Goal: Task Accomplishment & Management: Complete application form

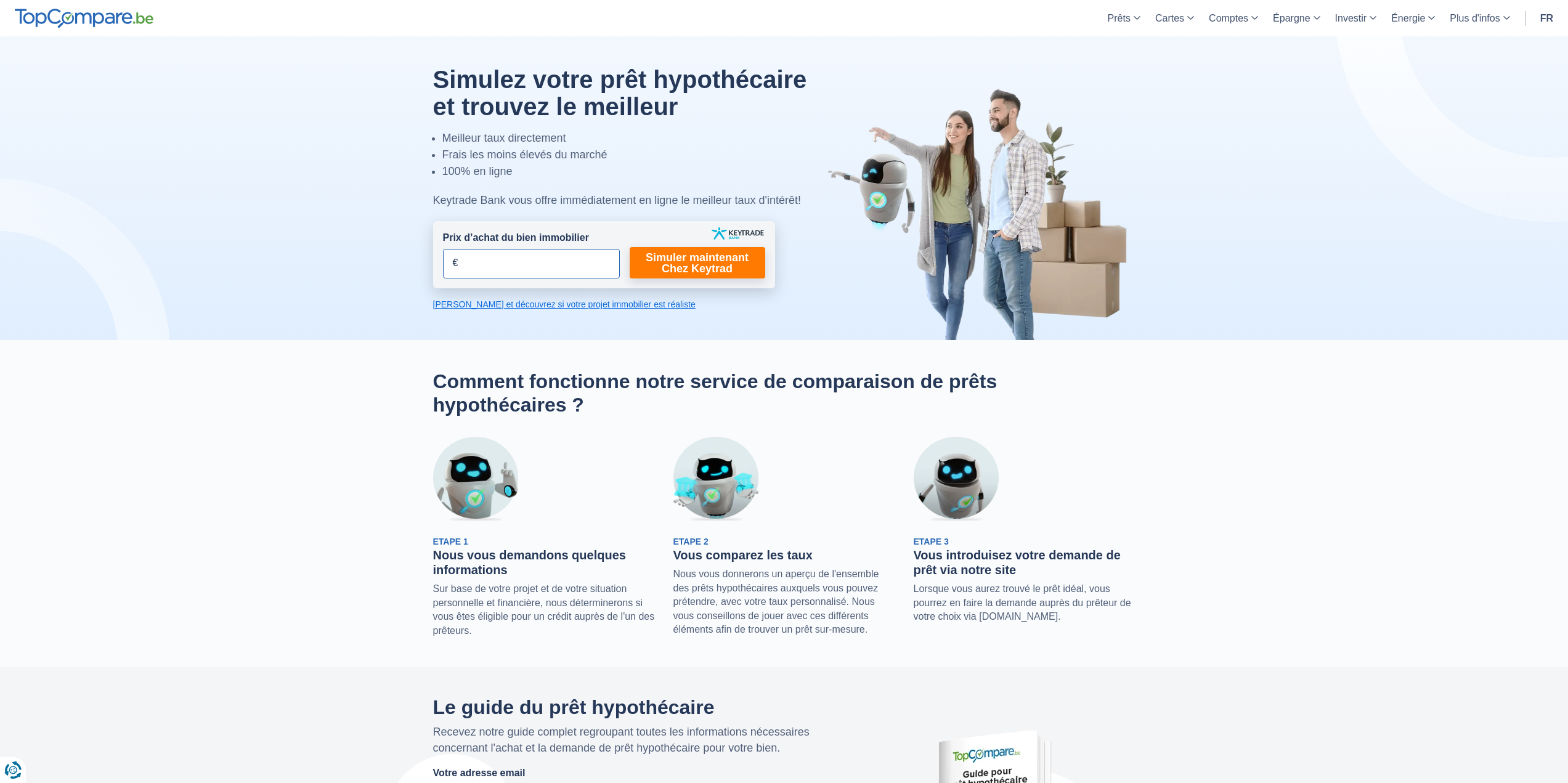
click at [515, 263] on input "Prix d’achat du bien immobilier" at bounding box center [532, 263] width 177 height 30
type input "250.000"
click at [698, 264] on link "Simuler maintenant Chez Keytrad" at bounding box center [697, 262] width 136 height 32
click at [701, 258] on link "Simuler maintenant Chez Keytrad" at bounding box center [697, 262] width 136 height 32
click at [546, 203] on div "Keytrade Bank vous offre immédiatement en ligne le meilleur taux d'intérêt!" at bounding box center [634, 201] width 402 height 16
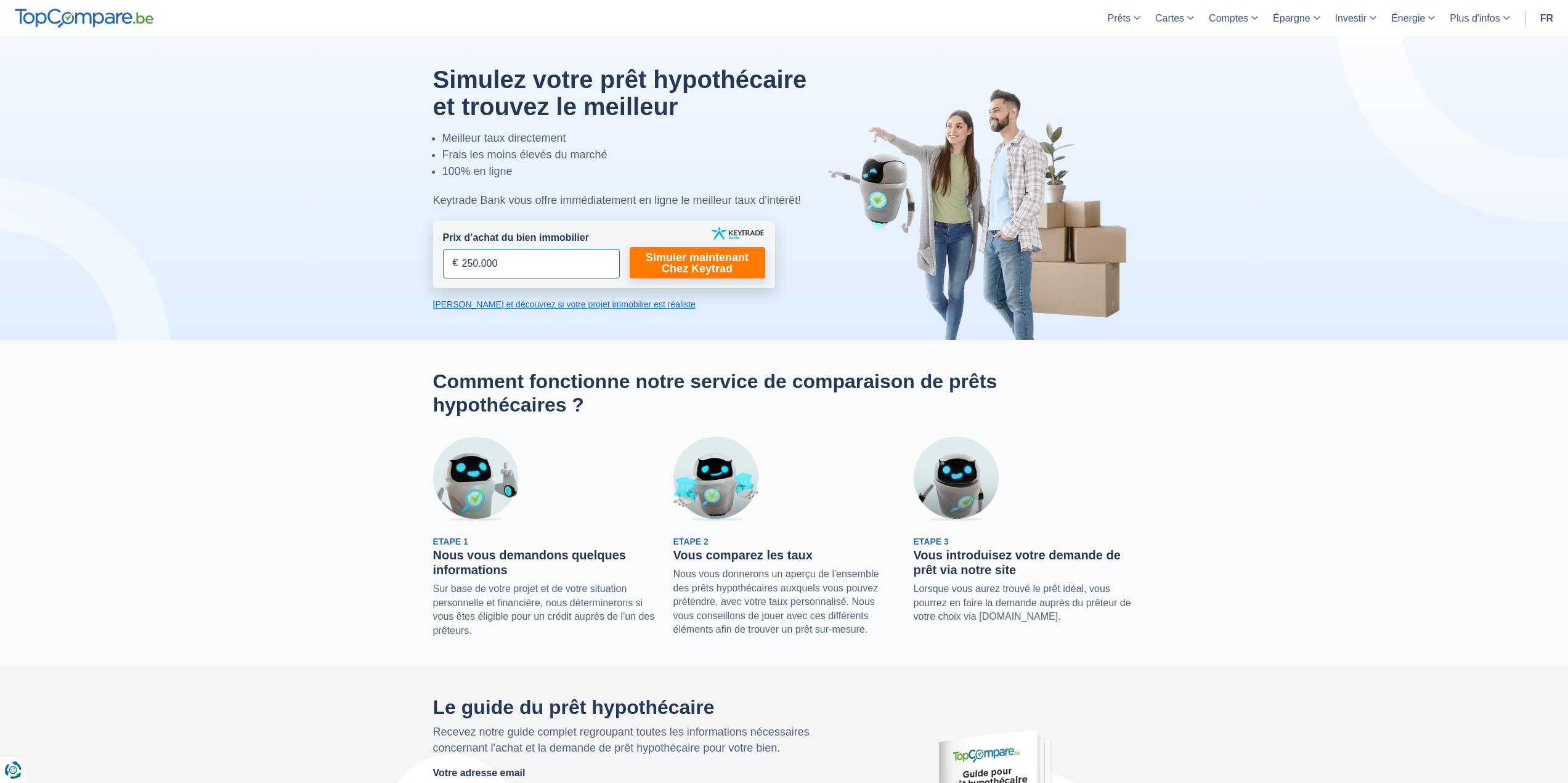
click at [521, 262] on input "250.000" at bounding box center [532, 263] width 177 height 30
click at [675, 266] on link "Simuler maintenant Chez Keytrad" at bounding box center [697, 262] width 136 height 32
click at [593, 307] on link "Calculez et découvrez si votre projet immobilier est réaliste" at bounding box center [604, 305] width 342 height 13
drag, startPoint x: 364, startPoint y: 395, endPoint x: 398, endPoint y: 183, distance: 214.7
click at [672, 262] on link "Simuler maintenant Chez Keytrad" at bounding box center [697, 262] width 136 height 32
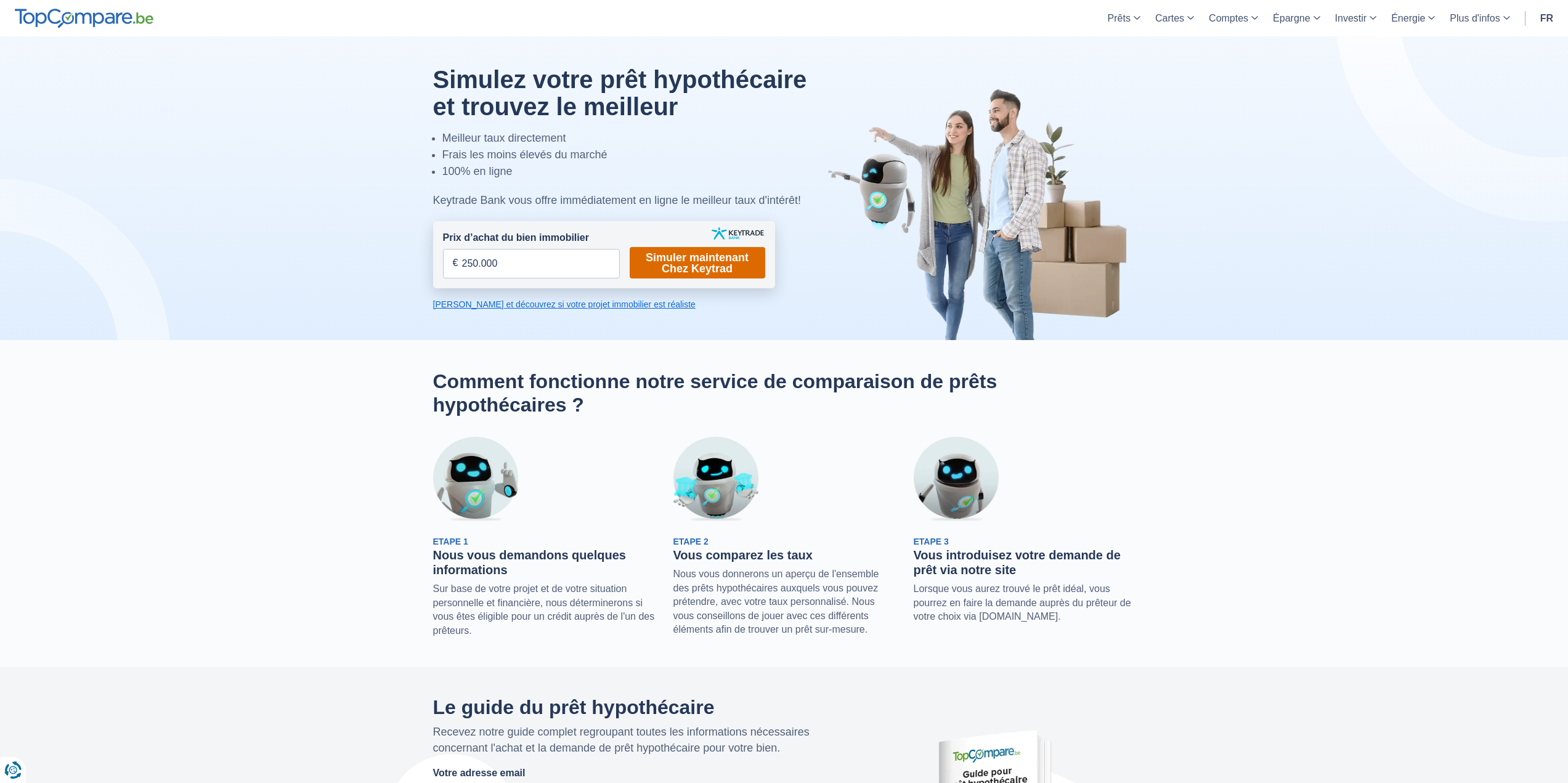
click at [688, 264] on link "Simuler maintenant Chez Keytrad" at bounding box center [697, 262] width 136 height 32
click at [565, 307] on link "Calculez et découvrez si votre projet immobilier est réaliste" at bounding box center [604, 305] width 342 height 13
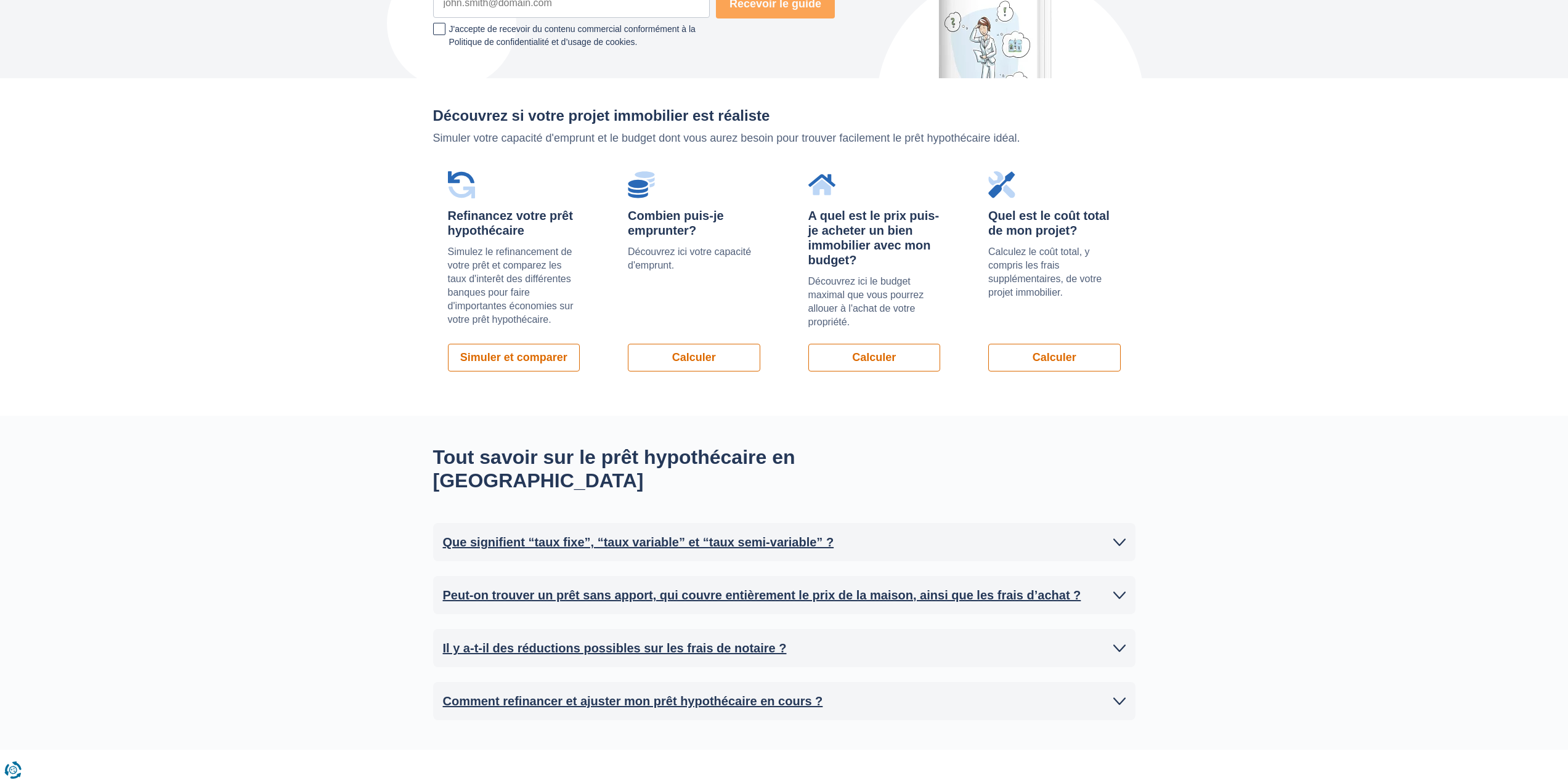
scroll to position [873, 0]
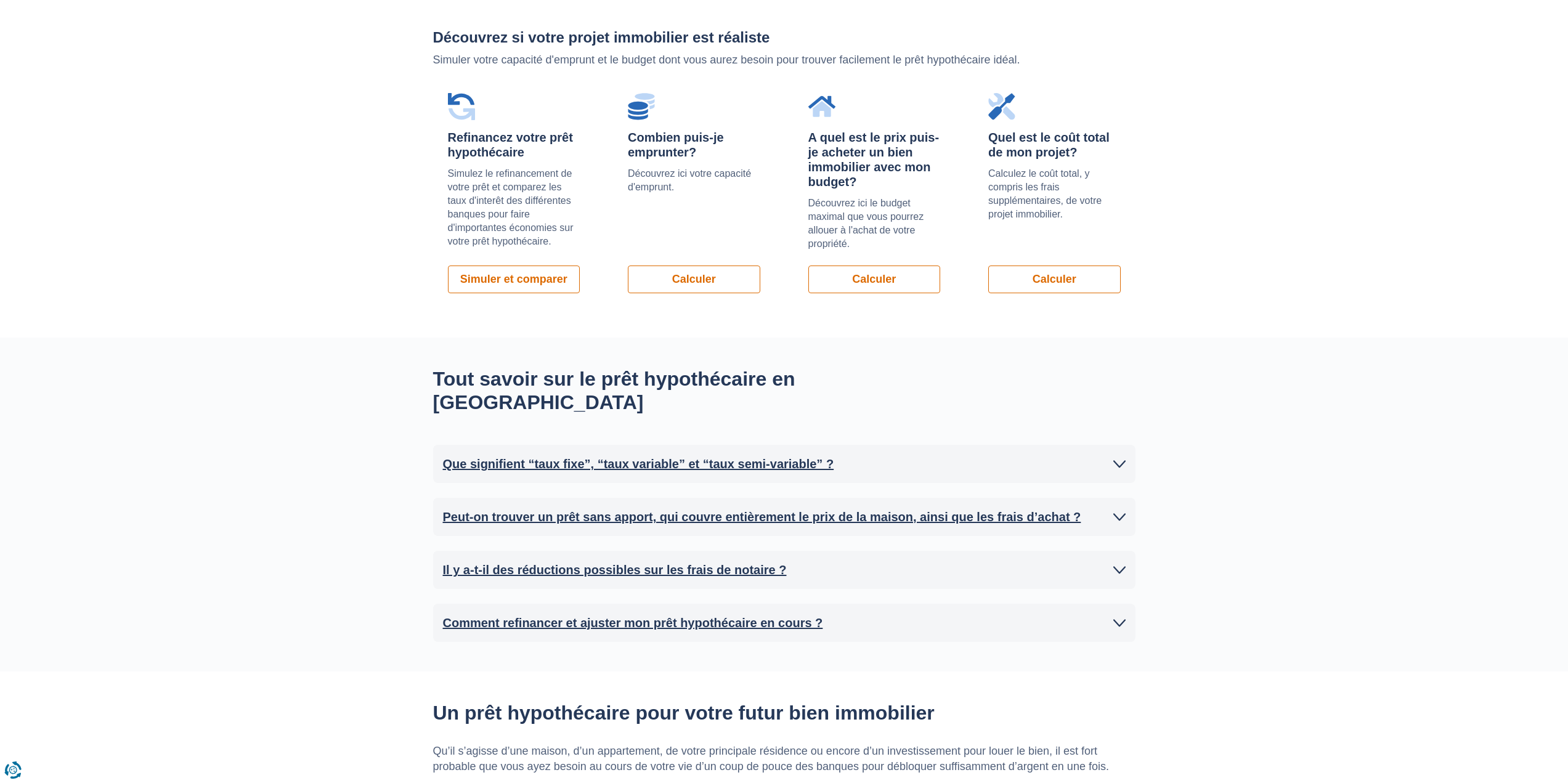
drag, startPoint x: 535, startPoint y: 150, endPoint x: 414, endPoint y: 111, distance: 127.1
click at [446, 135] on div "Refinancez votre prêt hypothécaire Simulez le refinancement de votre prêt et co…" at bounding box center [514, 193] width 162 height 230
click at [376, 92] on div "Découvrez si votre projet immobilier est réaliste Simuler votre capacité d'empr…" at bounding box center [784, 168] width 1568 height 337
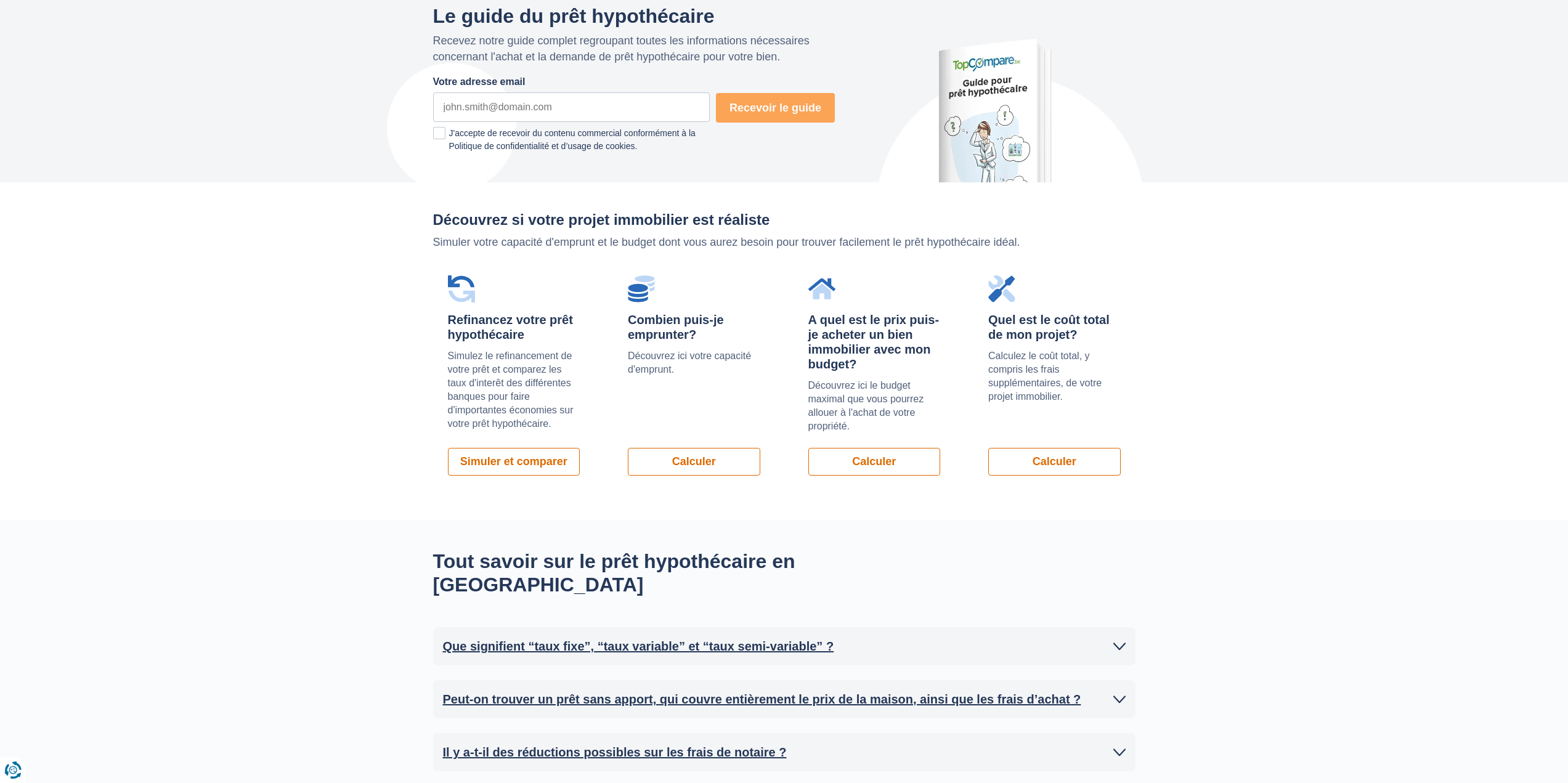
scroll to position [689, 0]
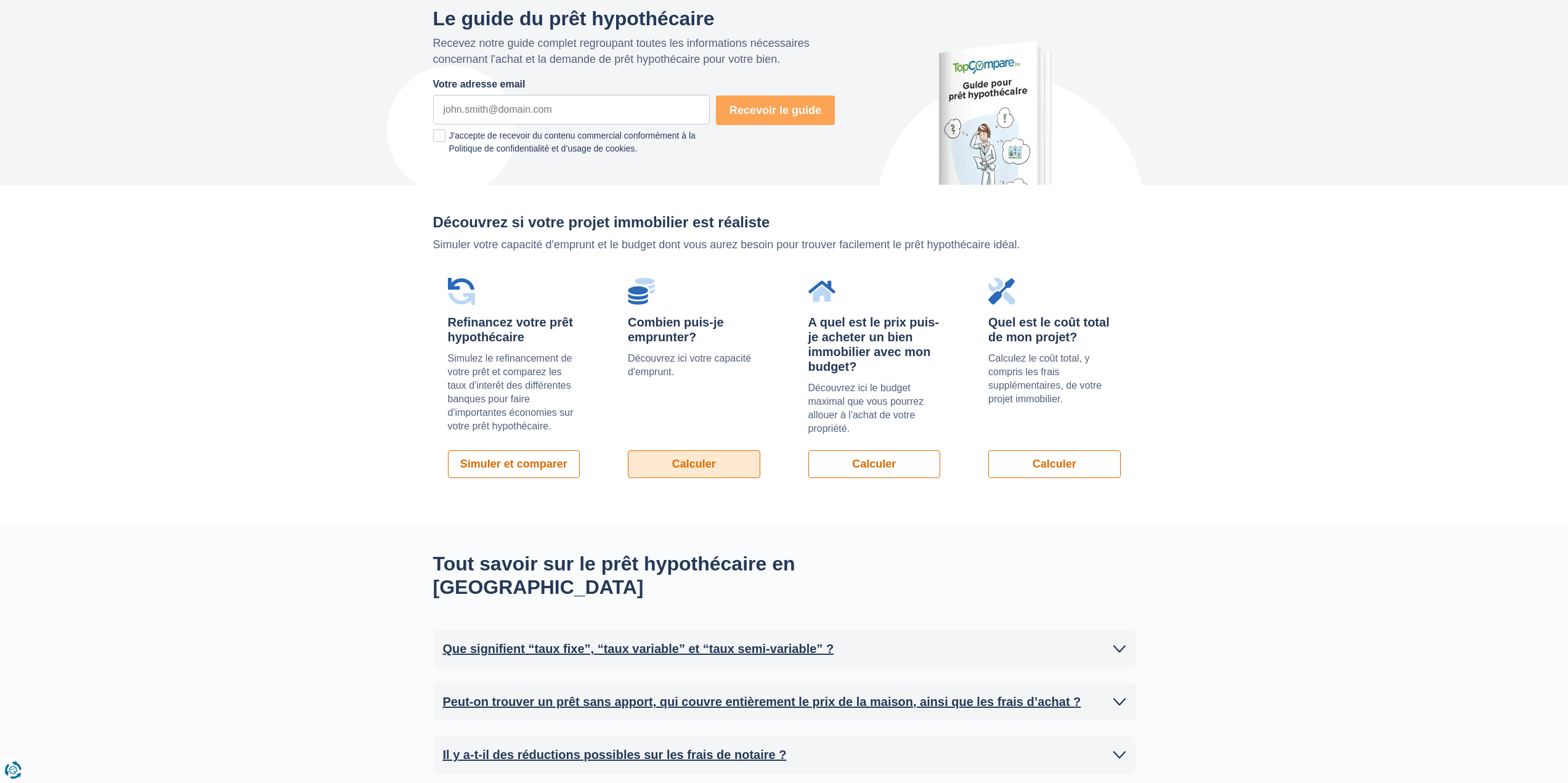
click at [693, 461] on link "Calculer" at bounding box center [694, 464] width 132 height 28
click at [697, 459] on link "Calculer" at bounding box center [694, 464] width 132 height 28
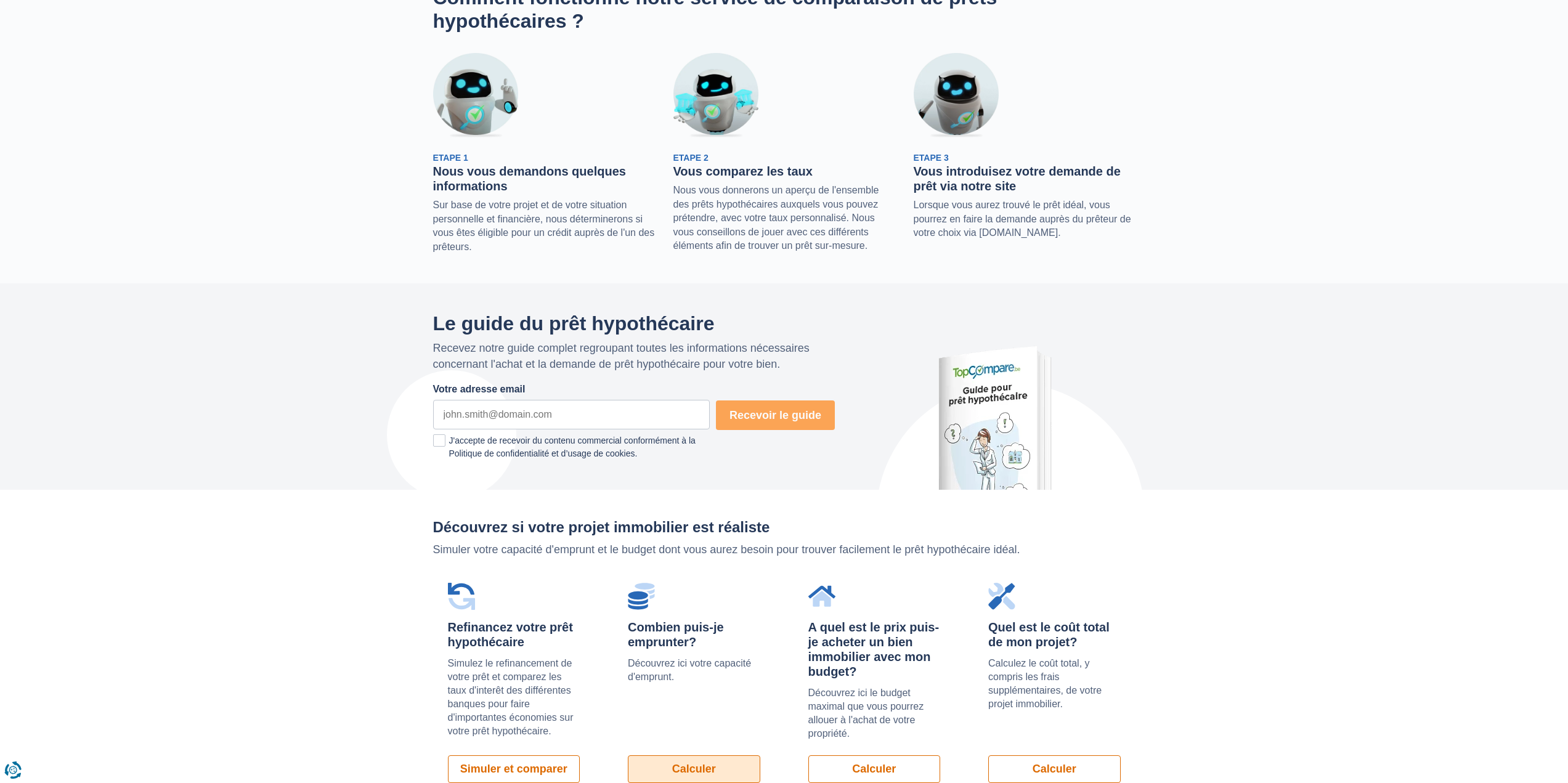
scroll to position [381, 0]
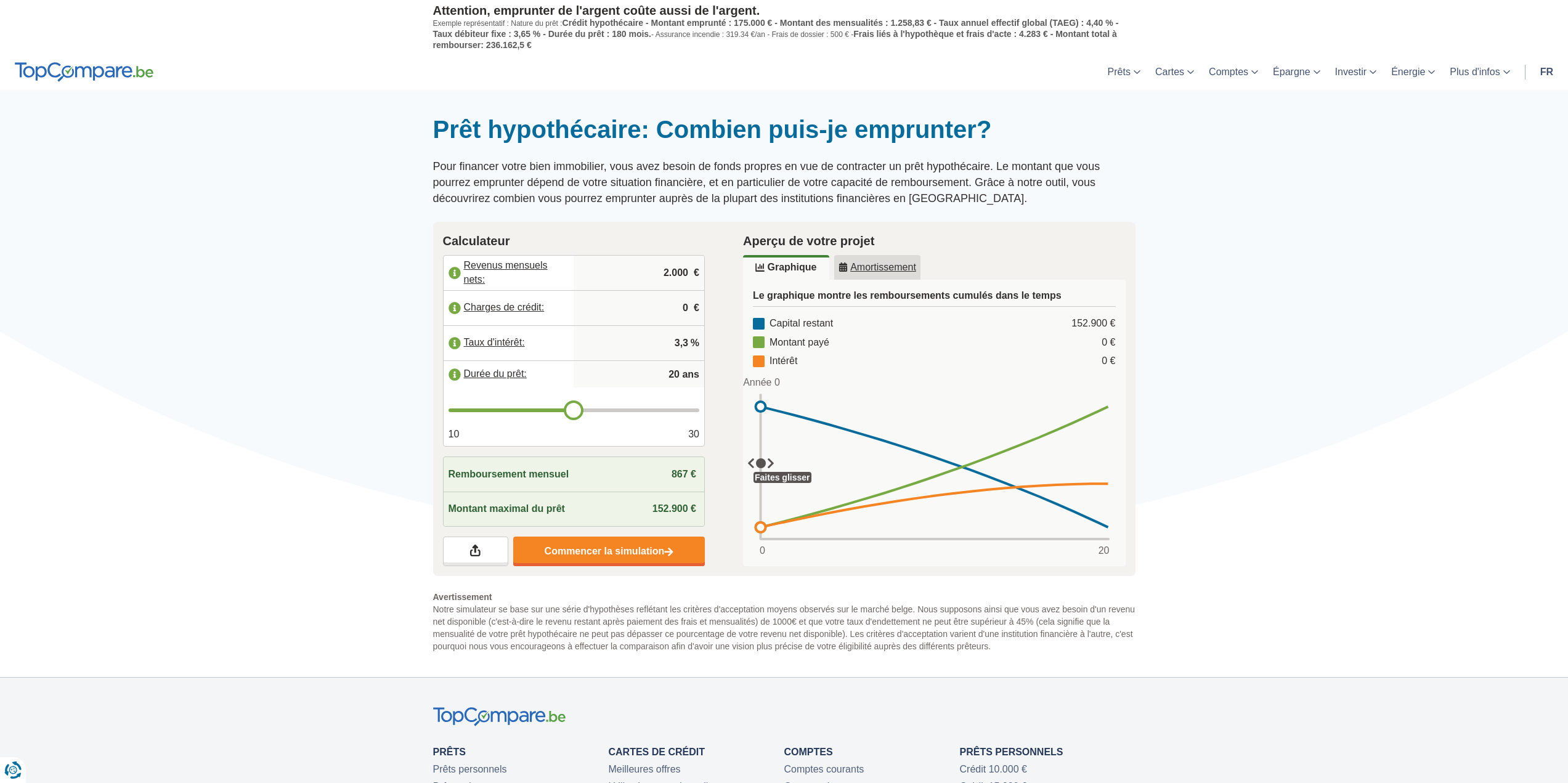
click at [599, 290] on div "Charges de crédit: 0 €" at bounding box center [574, 307] width 261 height 35
drag, startPoint x: 621, startPoint y: 277, endPoint x: 655, endPoint y: 280, distance: 34.1
click at [626, 277] on input "2.000" at bounding box center [639, 272] width 121 height 33
drag, startPoint x: 662, startPoint y: 273, endPoint x: 697, endPoint y: 277, distance: 35.2
click at [697, 277] on div "2.000 €" at bounding box center [638, 273] width 130 height 34
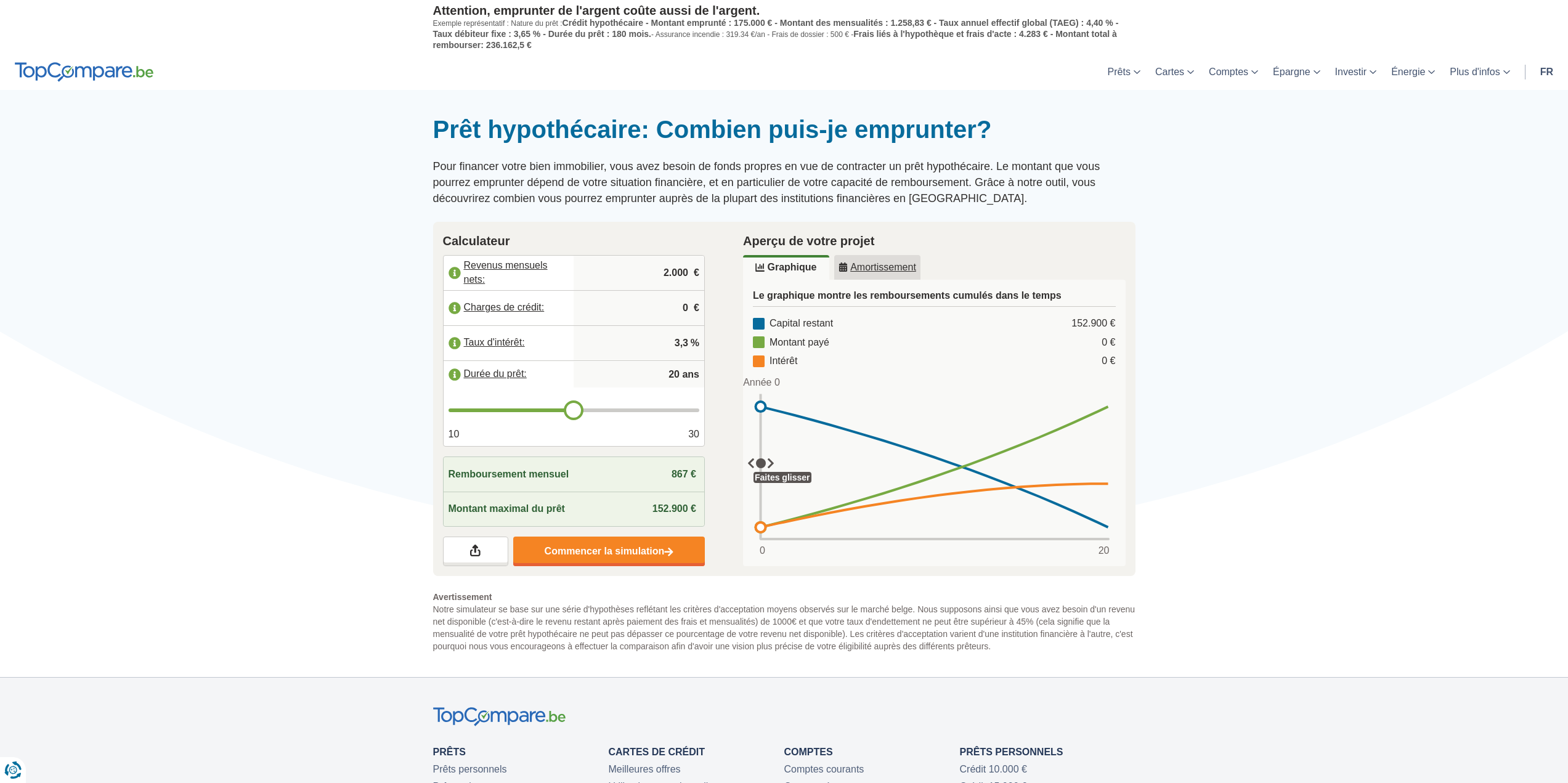
click at [641, 266] on input "2.000" at bounding box center [639, 272] width 121 height 33
click at [515, 263] on label "Revenus mensuels nets:" at bounding box center [509, 273] width 130 height 27
click at [617, 279] on input "2.000" at bounding box center [639, 272] width 121 height 33
click at [610, 551] on link "Commencer la simulation" at bounding box center [609, 551] width 192 height 30
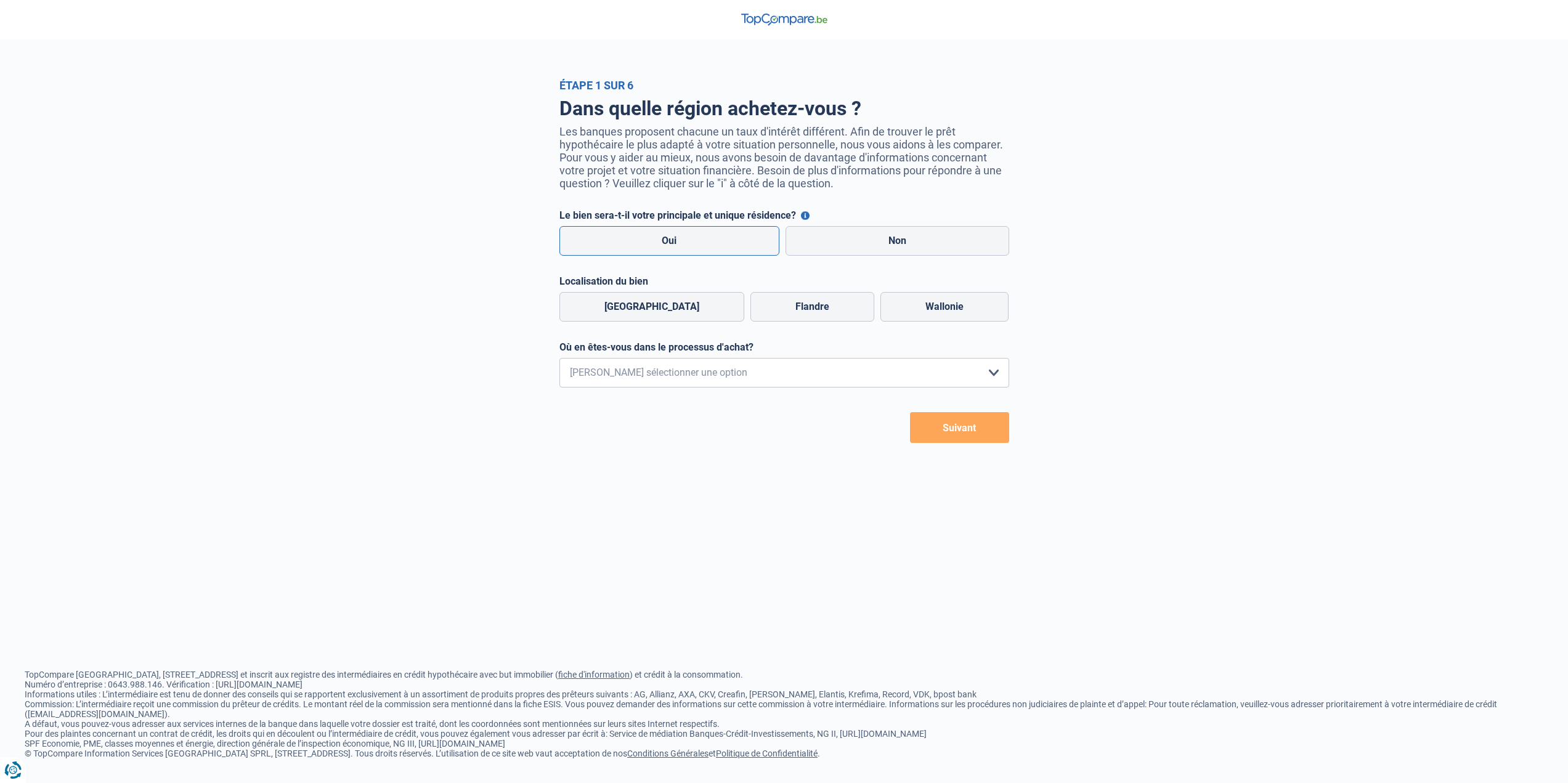
click at [693, 242] on label "Oui" at bounding box center [670, 241] width 221 height 30
click at [693, 242] on input "Oui" at bounding box center [670, 241] width 221 height 30
radio input "true"
click at [895, 312] on label "Wallonie" at bounding box center [945, 307] width 128 height 30
click at [895, 312] on input "Wallonie" at bounding box center [945, 307] width 128 height 30
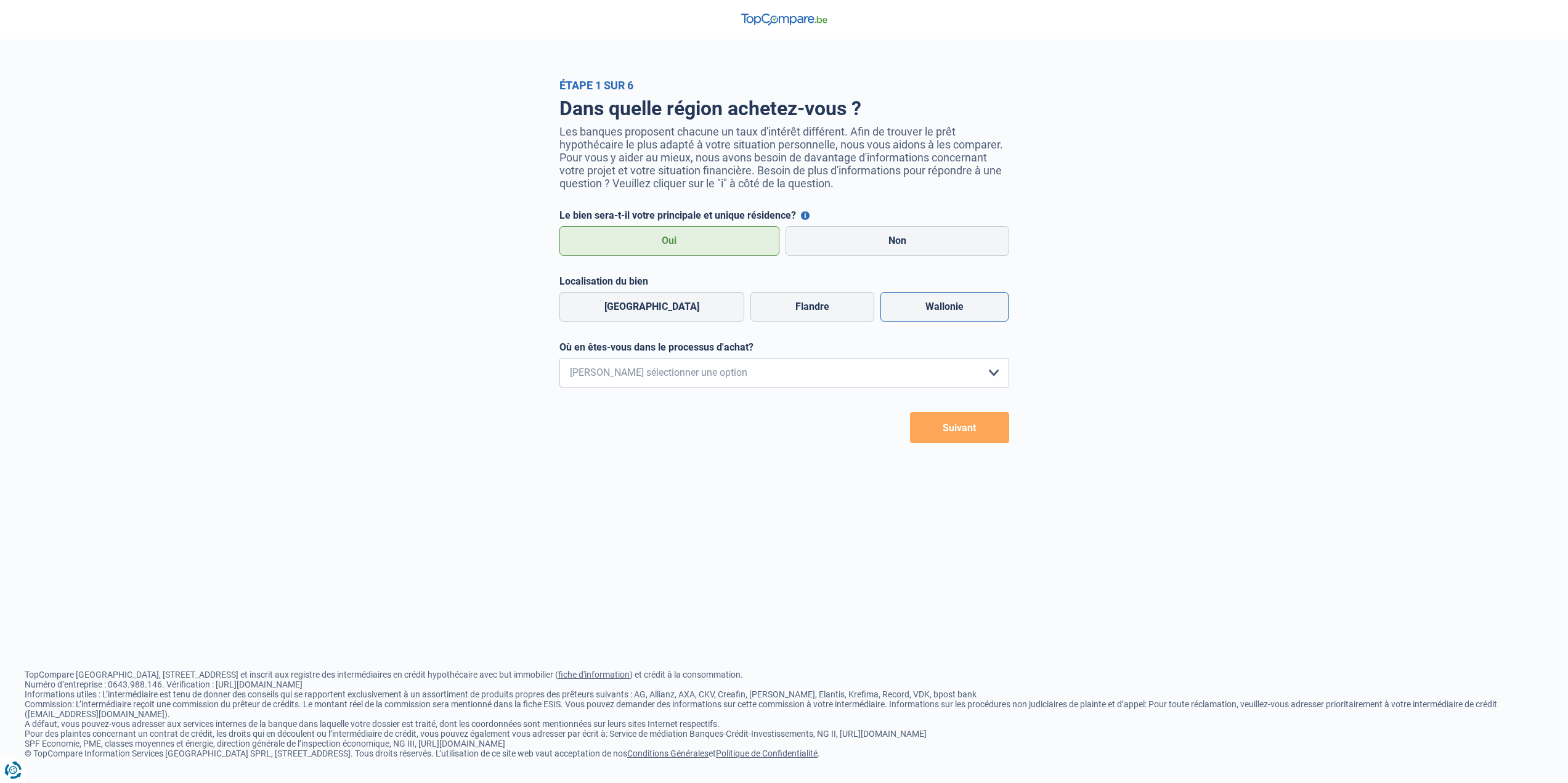
radio input "true"
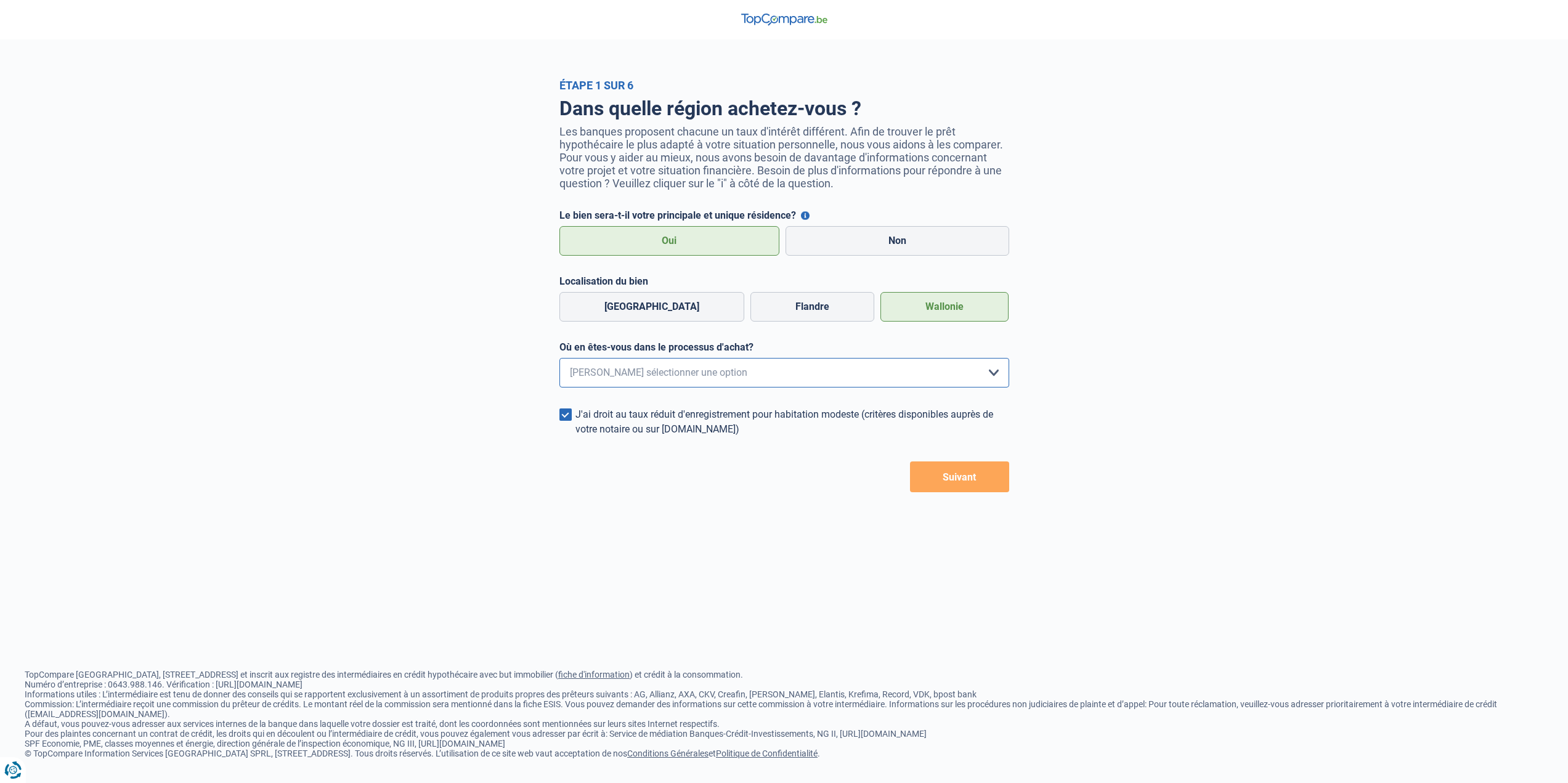
click at [893, 378] on select "Je me renseigne juste car je n'ai pas de projet d'achat concret actuellement Je…" at bounding box center [784, 373] width 449 height 30
select select "1a"
click at [560, 362] on select "Je me renseigne juste car je n'ai pas de projet d'achat concret actuellement Je…" at bounding box center [784, 373] width 449 height 30
click at [808, 383] on select "Je me renseigne juste car je n'ai pas de projet d'achat concret actuellement Je…" at bounding box center [784, 373] width 449 height 30
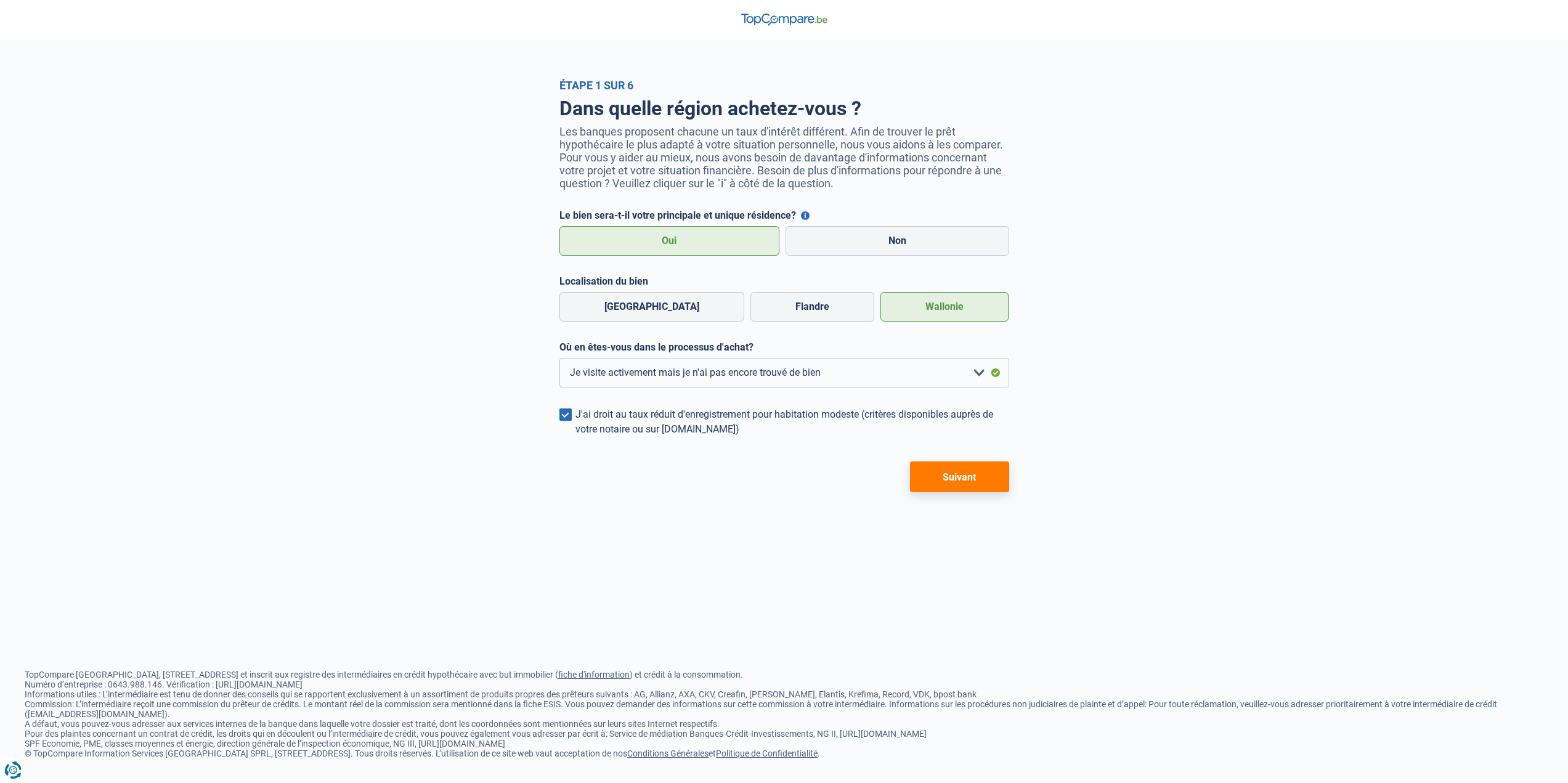
click at [951, 475] on button "Suivant" at bounding box center [959, 476] width 99 height 31
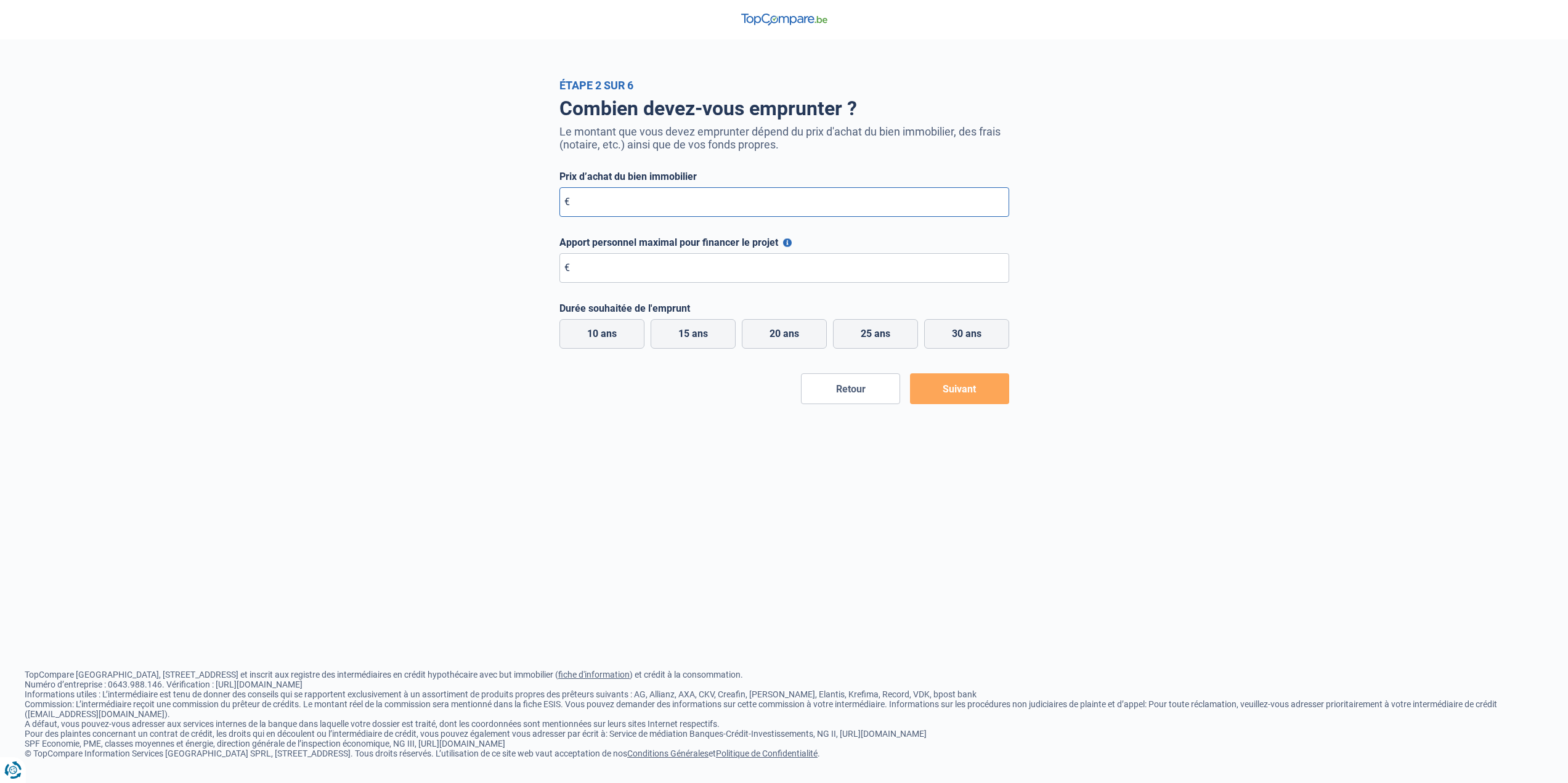
click at [732, 202] on input "Prix d’achat du bien immobilier" at bounding box center [784, 202] width 449 height 30
type input "250.000"
click at [703, 269] on input "Apport personnel maximal pour financer le projet" at bounding box center [784, 268] width 449 height 30
click at [784, 244] on button "Apport personnel maximal pour financer le projet" at bounding box center [788, 243] width 9 height 9
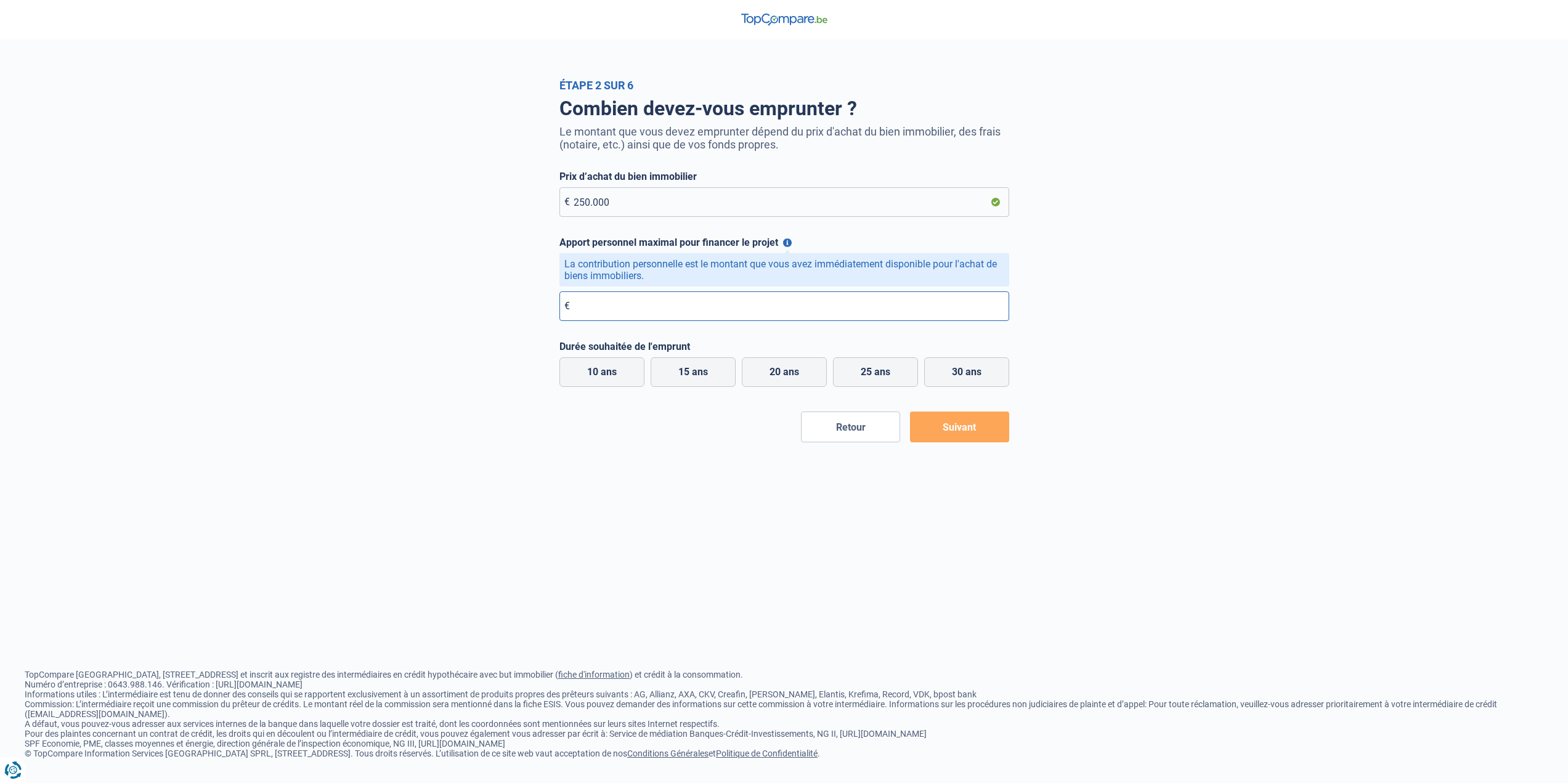
click at [713, 305] on input "Apport personnel maximal pour financer le projet" at bounding box center [784, 306] width 449 height 30
type input "80.000"
click at [861, 374] on label "25 ans" at bounding box center [875, 372] width 85 height 30
click at [861, 374] on input "25 ans" at bounding box center [875, 372] width 85 height 30
radio input "true"
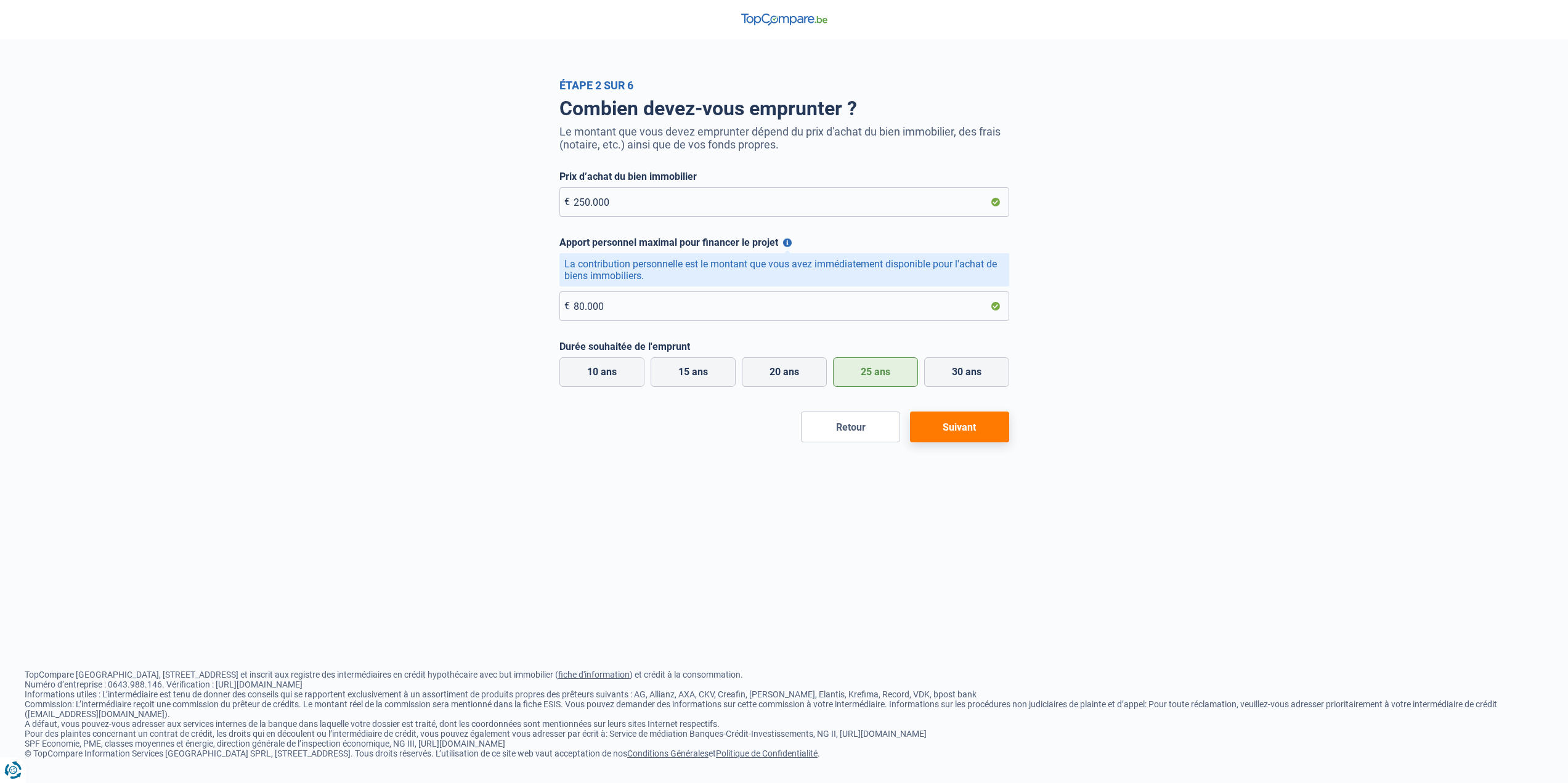
click at [957, 428] on button "Suivant" at bounding box center [959, 427] width 99 height 31
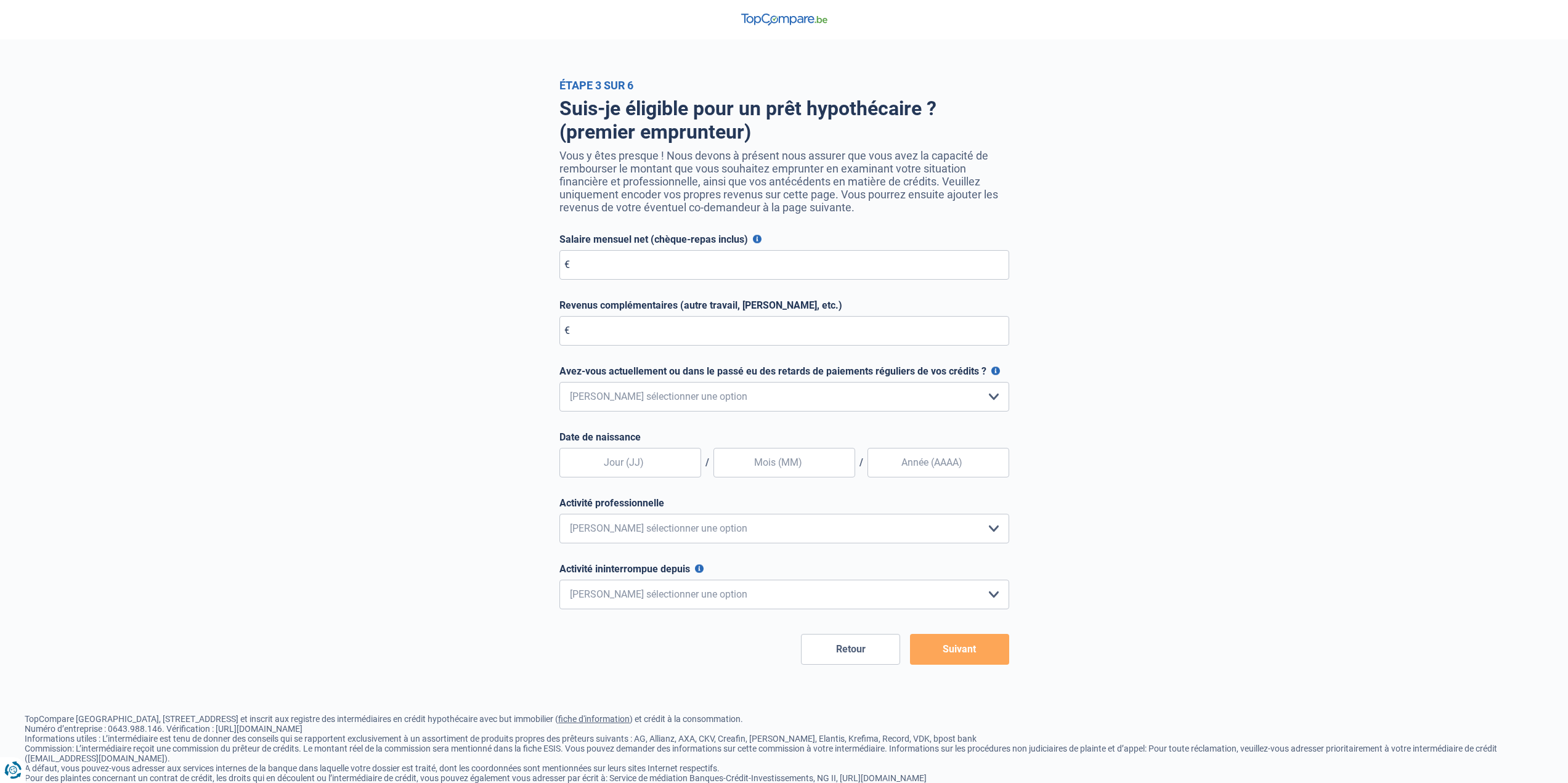
click at [755, 242] on button "Salaire mensuel net (chèque-repas inclus)" at bounding box center [758, 240] width 9 height 9
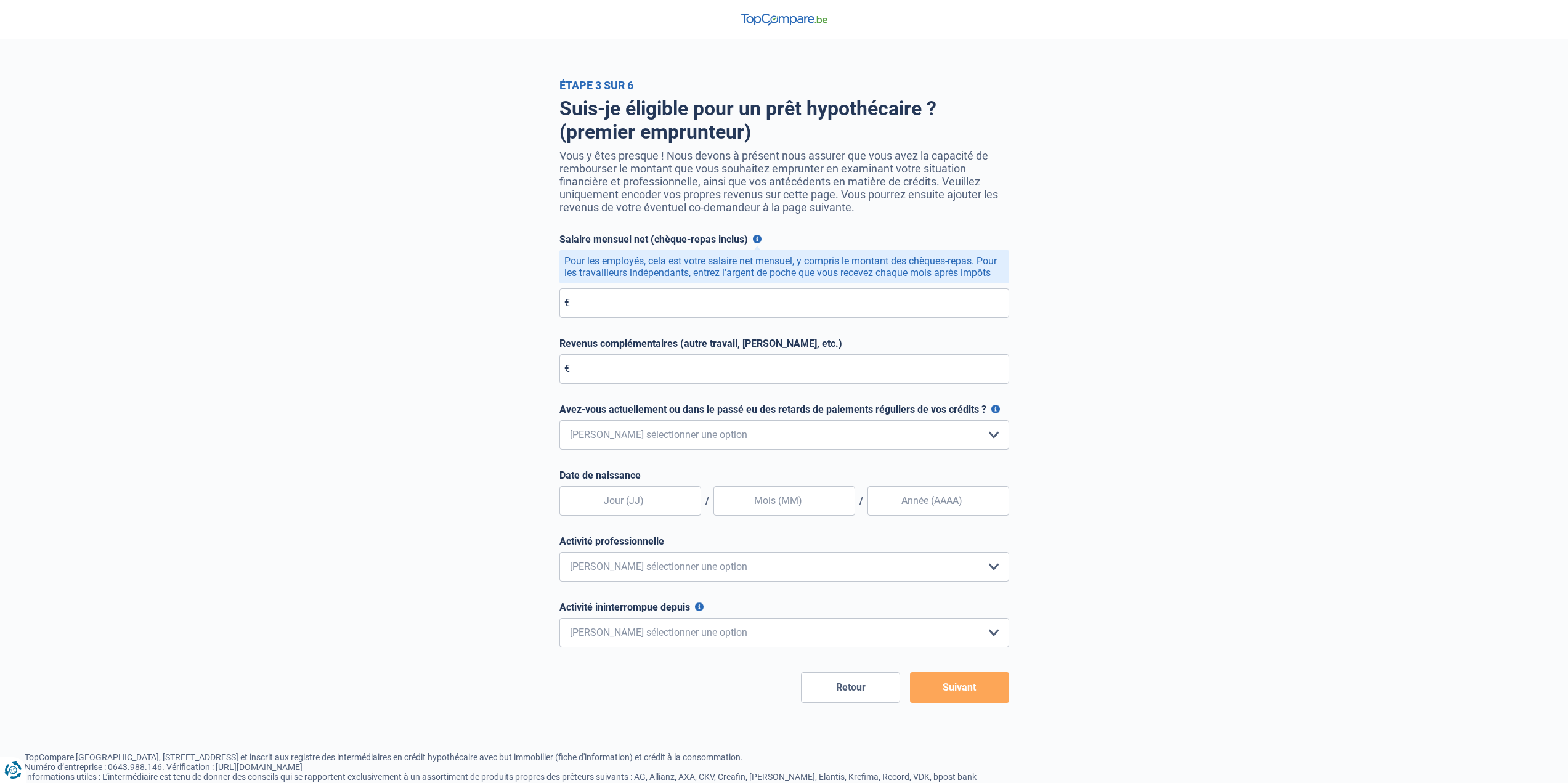
click at [753, 243] on button "Salaire mensuel net (chèque-repas inclus)" at bounding box center [758, 240] width 9 height 9
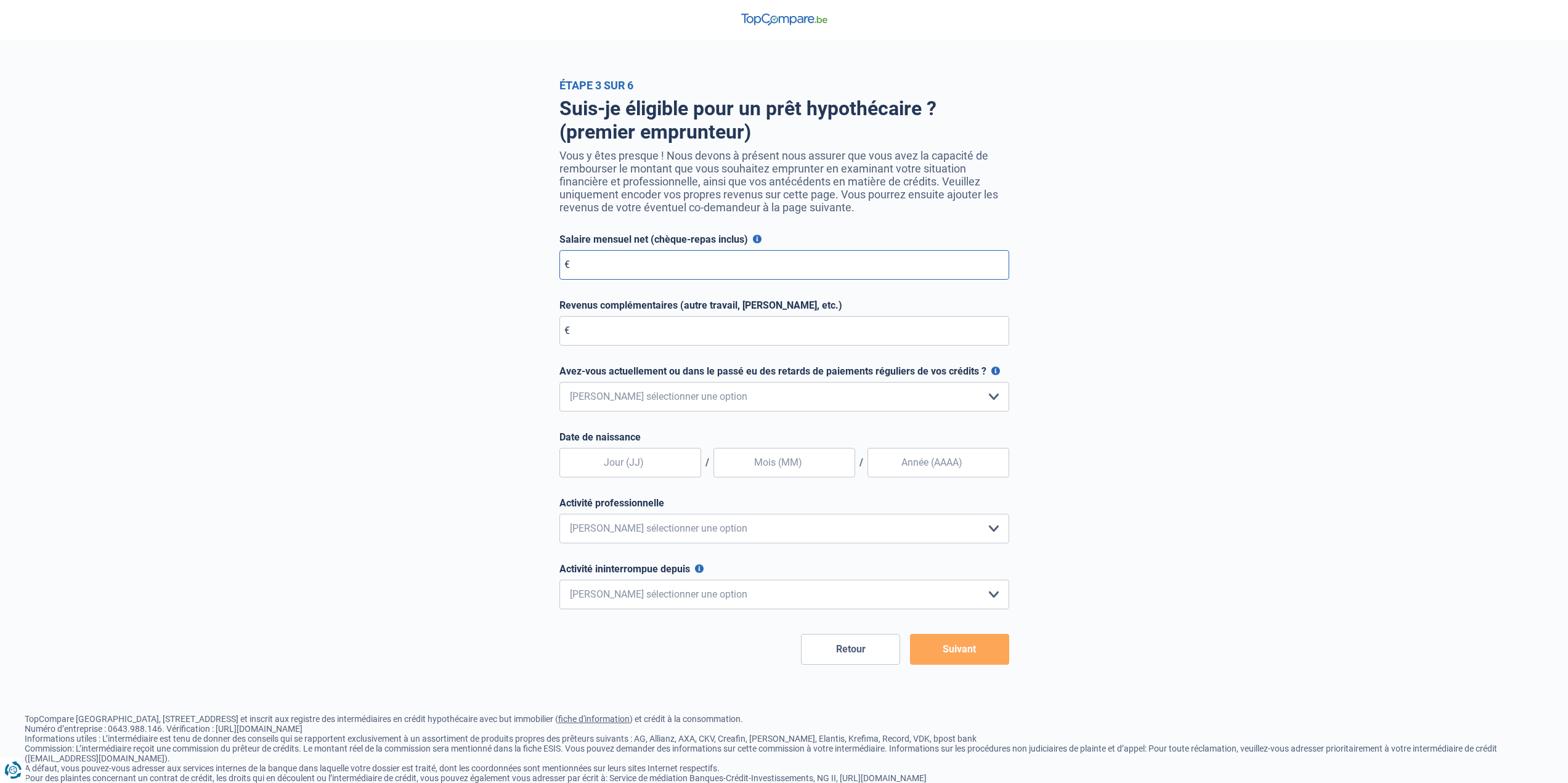
click at [738, 264] on input "Salaire mensuel net (chèque-repas inclus)" at bounding box center [784, 265] width 449 height 30
type input "2.920"
click at [635, 327] on input "Revenus complémentaires (autre travail, loyer, etc.)" at bounding box center [784, 331] width 449 height 30
click at [884, 393] on select "Non, jamais Oui mais j'ai tout remboursé il y a moins d'un an Oui mais cela fai…" at bounding box center [784, 396] width 449 height 30
select select "0"
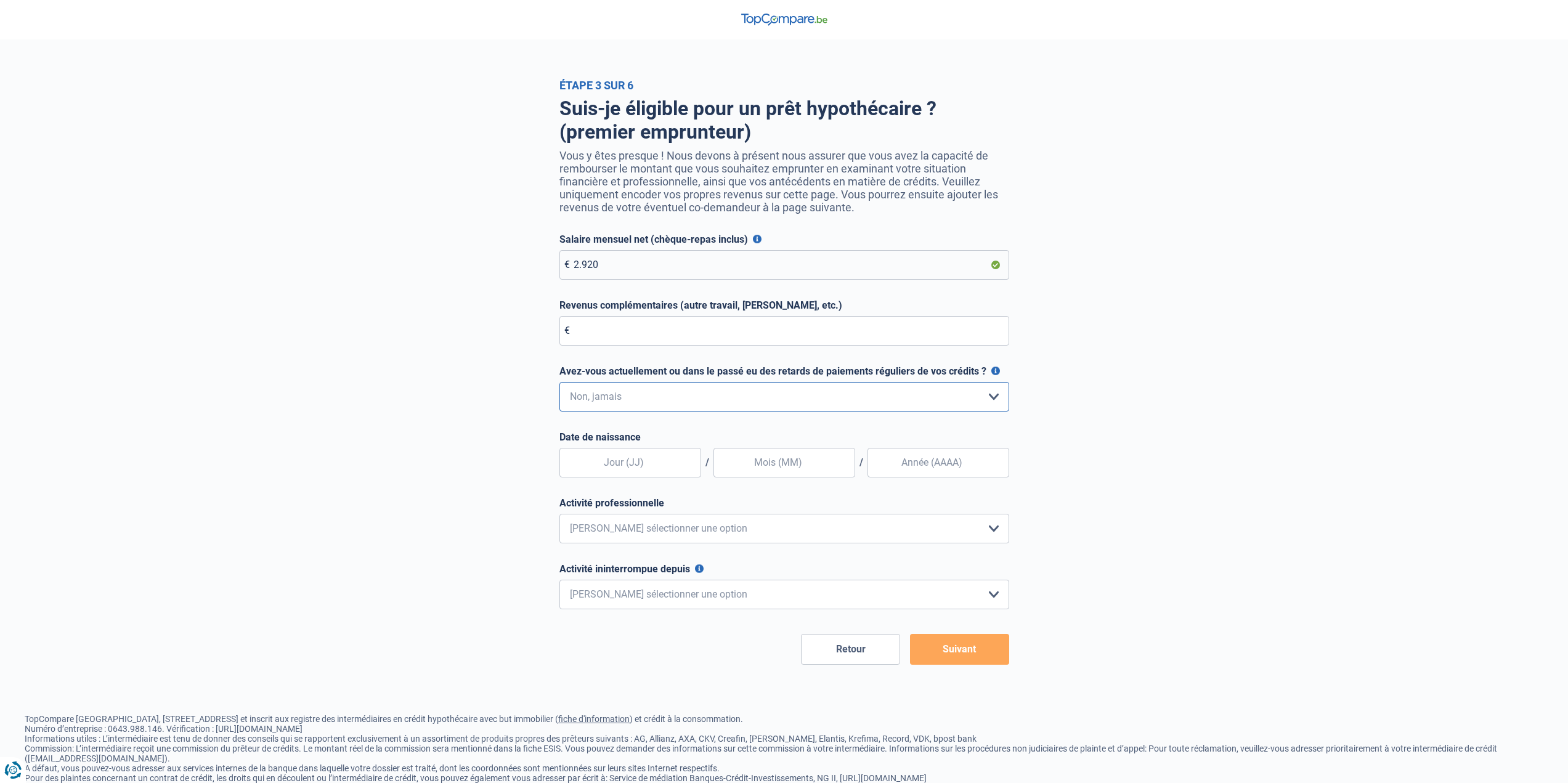
click at [560, 385] on select "Non, jamais Oui mais j'ai tout remboursé il y a moins d'un an Oui mais cela fai…" at bounding box center [784, 396] width 449 height 30
click at [635, 467] on input "text" at bounding box center [630, 462] width 142 height 30
type input "23"
type input "01"
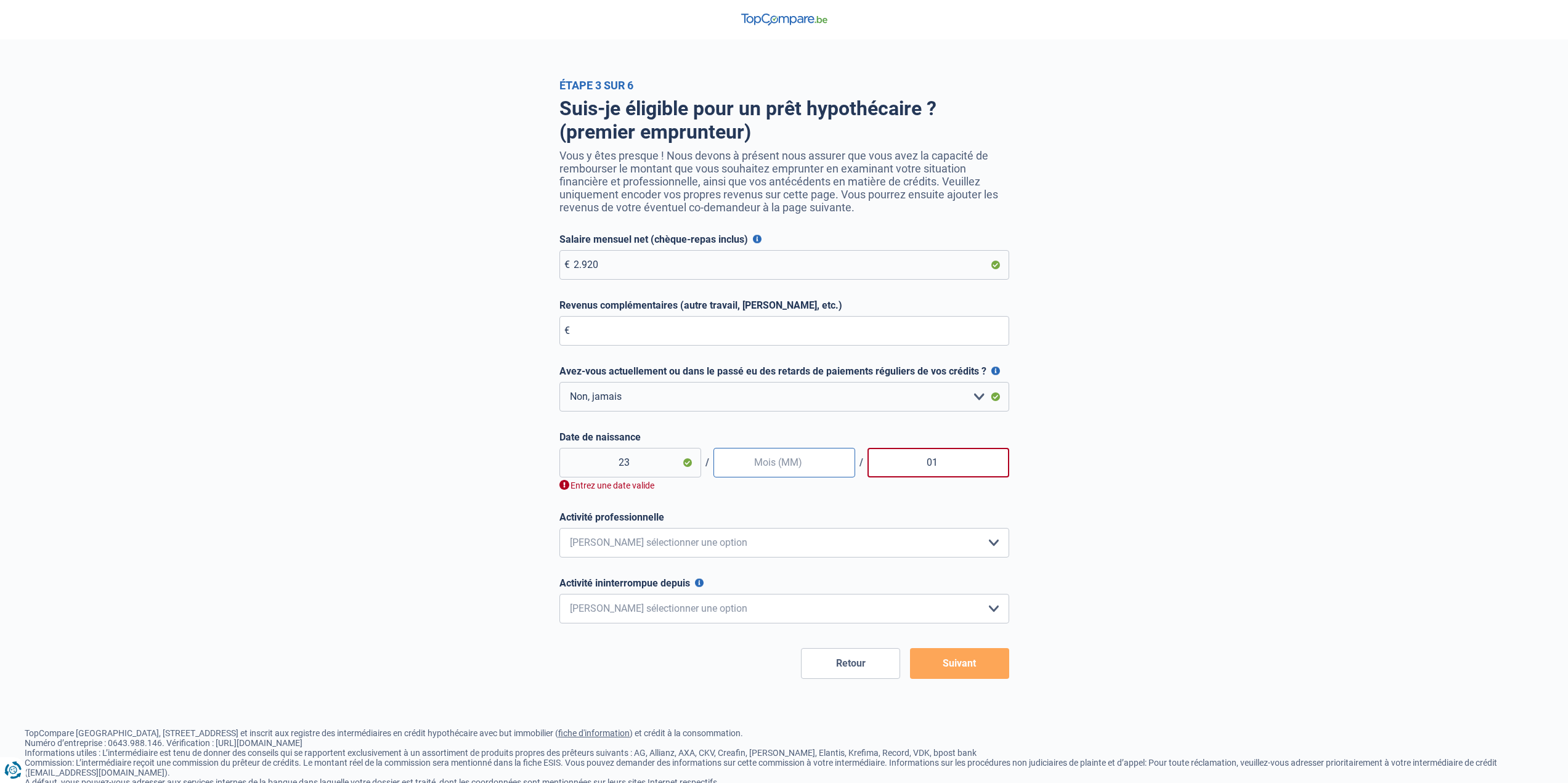
drag, startPoint x: 740, startPoint y: 461, endPoint x: 755, endPoint y: 466, distance: 15.8
click at [755, 466] on input "text" at bounding box center [784, 462] width 142 height 30
type input "01"
click at [950, 461] on input "01" at bounding box center [938, 462] width 142 height 30
type input "0"
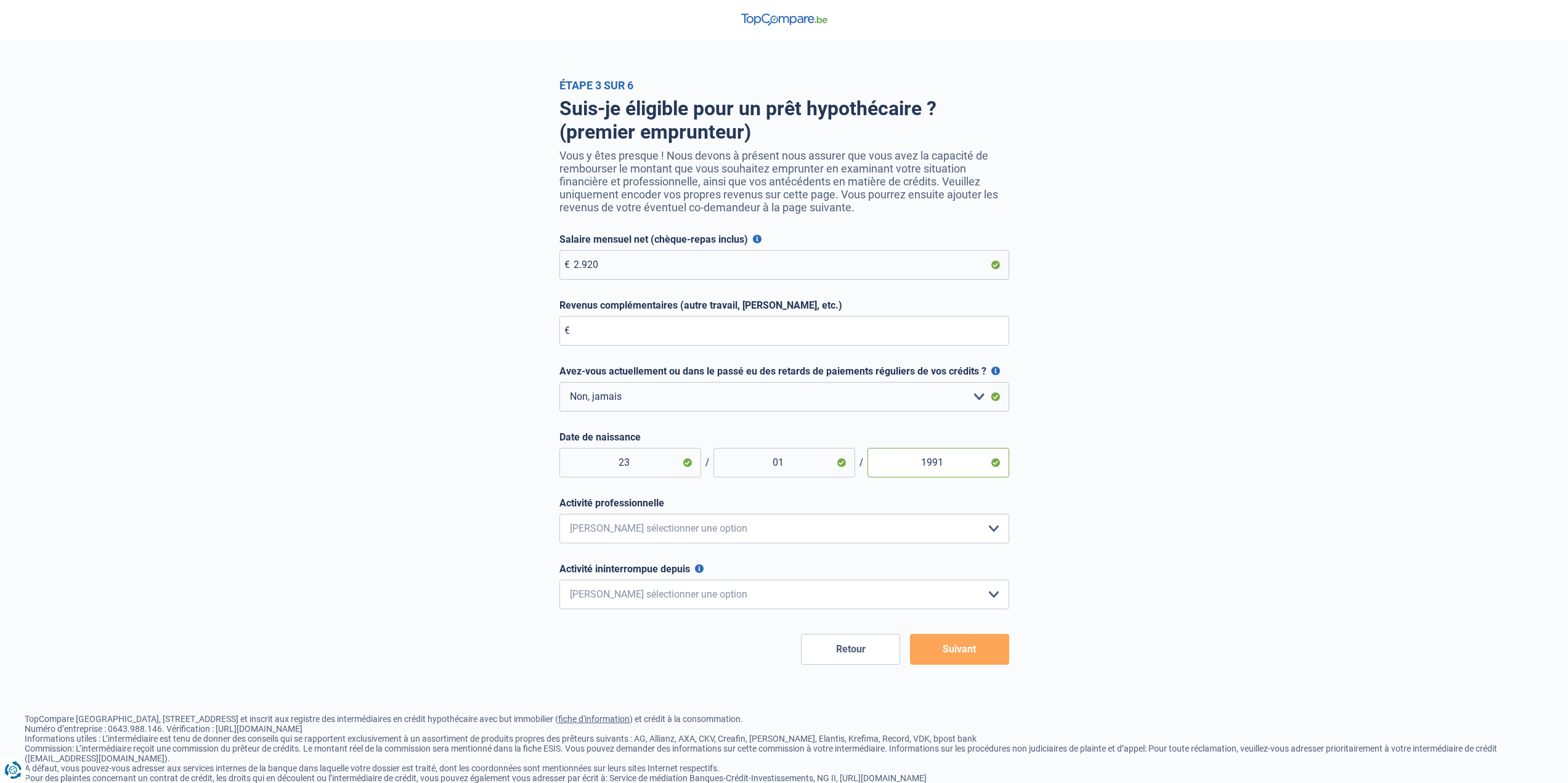
type input "1991"
click at [915, 525] on select "Employé privé Ouvrier Fonctionnaire Indépendant Dirigeant d'entreprise Pensionn…" at bounding box center [784, 528] width 449 height 30
select select "privateEmployee"
click at [560, 517] on select "Employé privé Ouvrier Fonctionnaire Indépendant Dirigeant d'entreprise Pensionn…" at bounding box center [784, 528] width 449 height 30
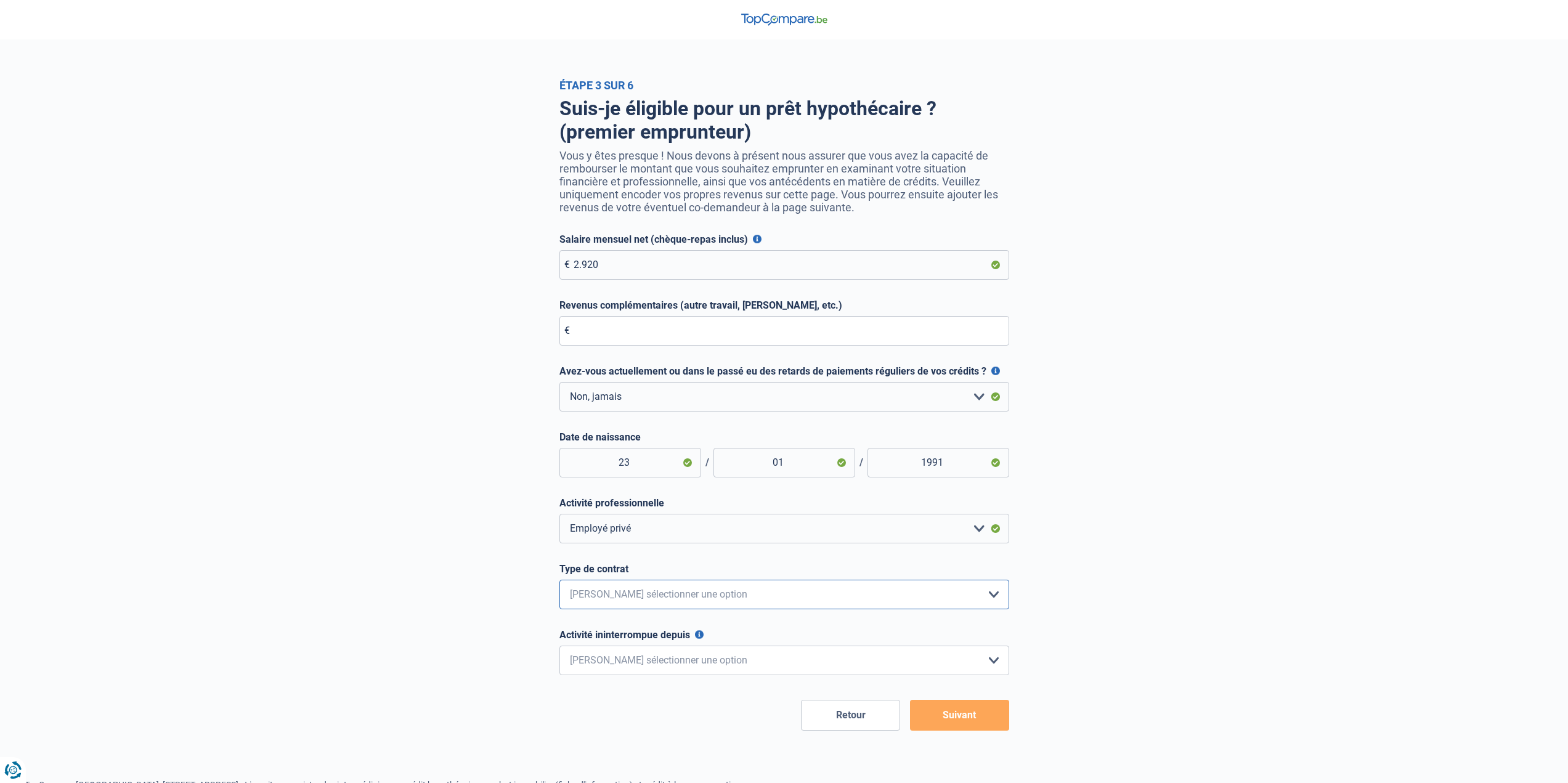
click at [732, 594] on select "Intérimaire Contrat à Durée Indéterminée Contrat à Durée Déterminée Veuillez sé…" at bounding box center [784, 594] width 449 height 30
select select "permanent"
click at [560, 583] on select "Intérimaire Contrat à Durée Indéterminée Contrat à Durée Déterminée Veuillez sé…" at bounding box center [784, 594] width 449 height 30
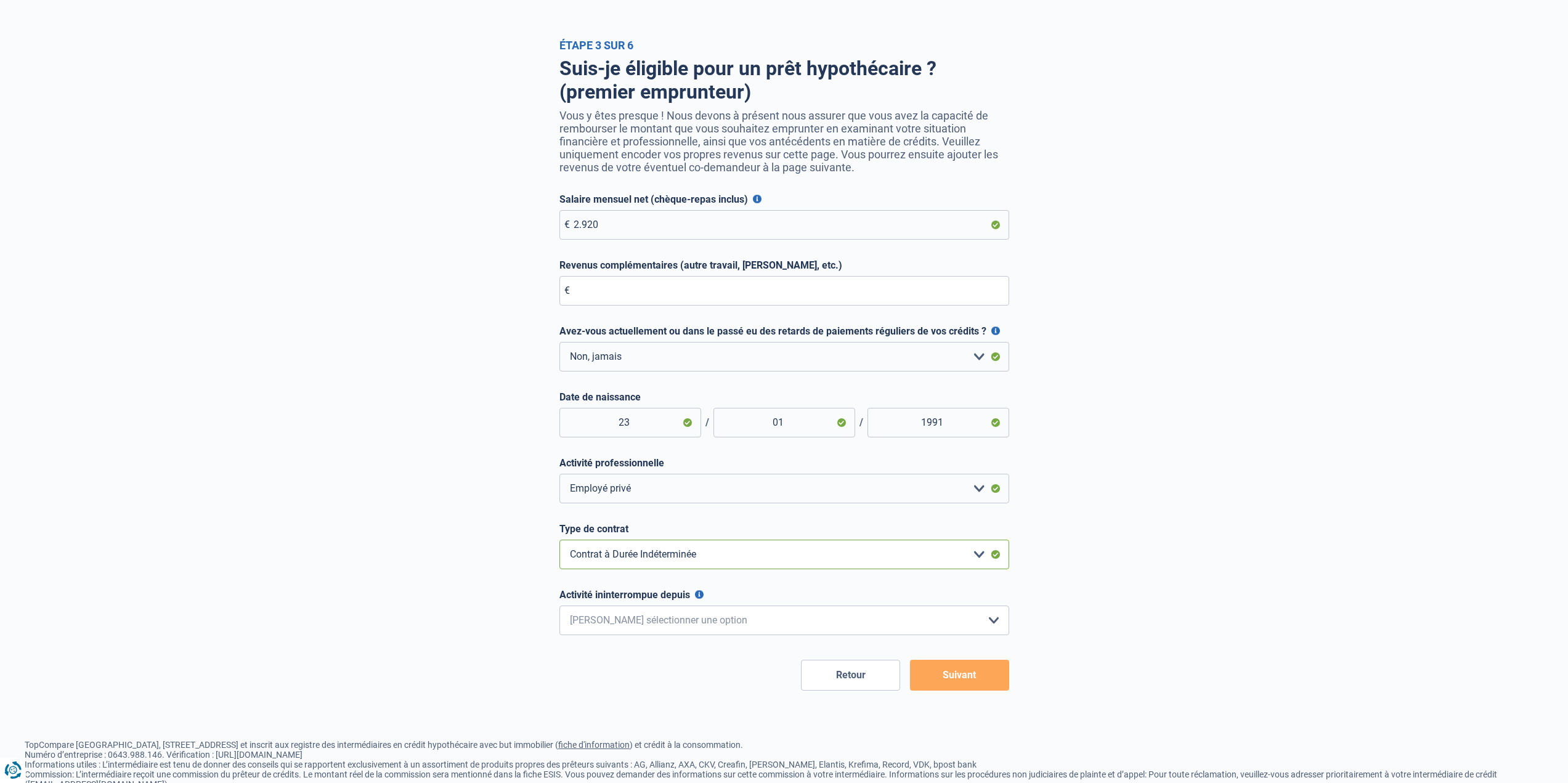
scroll to position [61, 0]
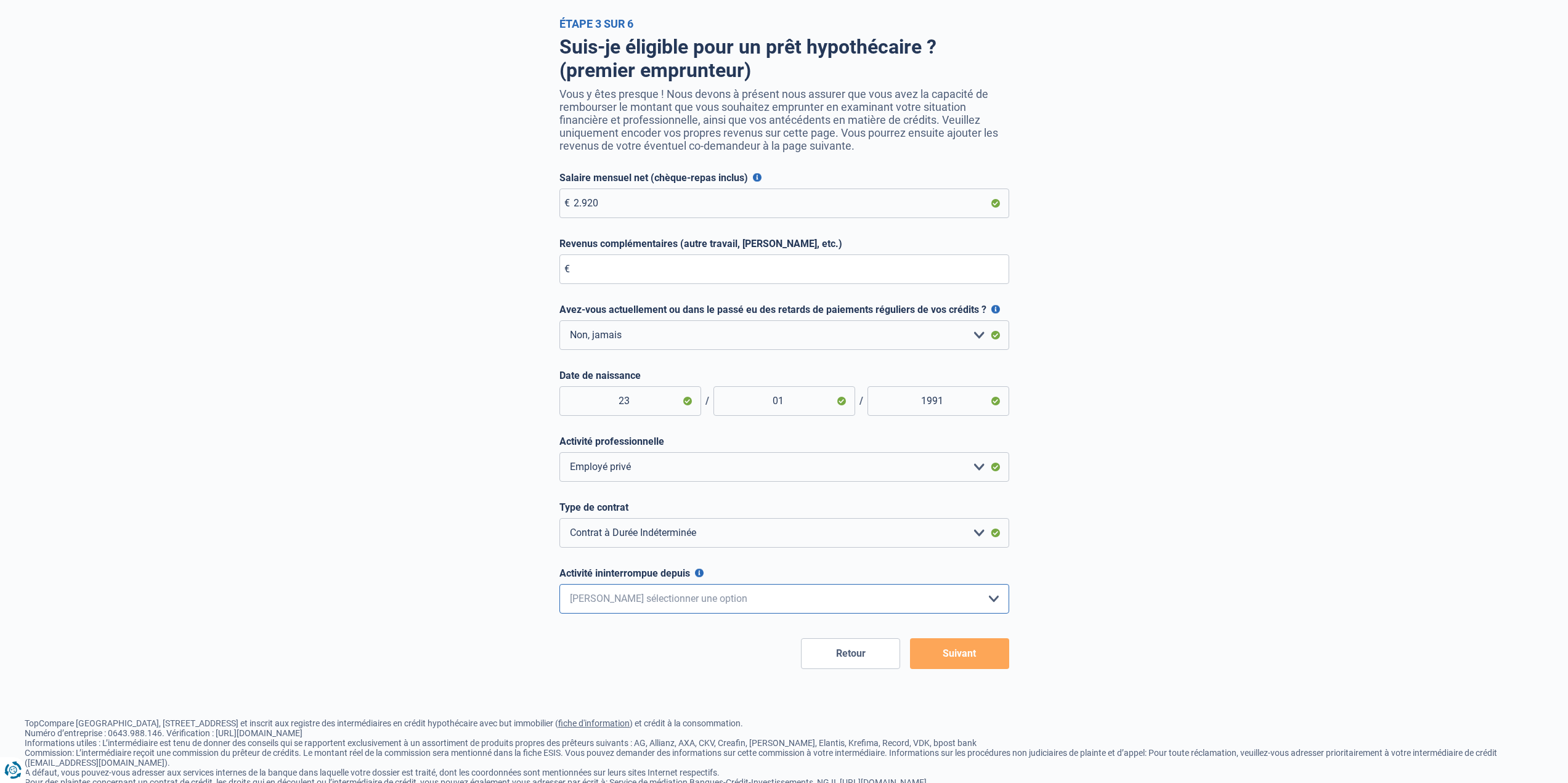
click at [753, 599] on select "< 6 mois 6 - 12 mois 12 - 24 mois 24 - 36 mois > 36 mois Veuillez sélectionner …" at bounding box center [784, 599] width 449 height 30
select select "more36"
click at [560, 587] on select "< 6 mois 6 - 12 mois 12 - 24 mois 24 - 36 mois > 36 mois Veuillez sélectionner …" at bounding box center [784, 599] width 449 height 30
click at [974, 664] on button "Suivant" at bounding box center [959, 654] width 99 height 31
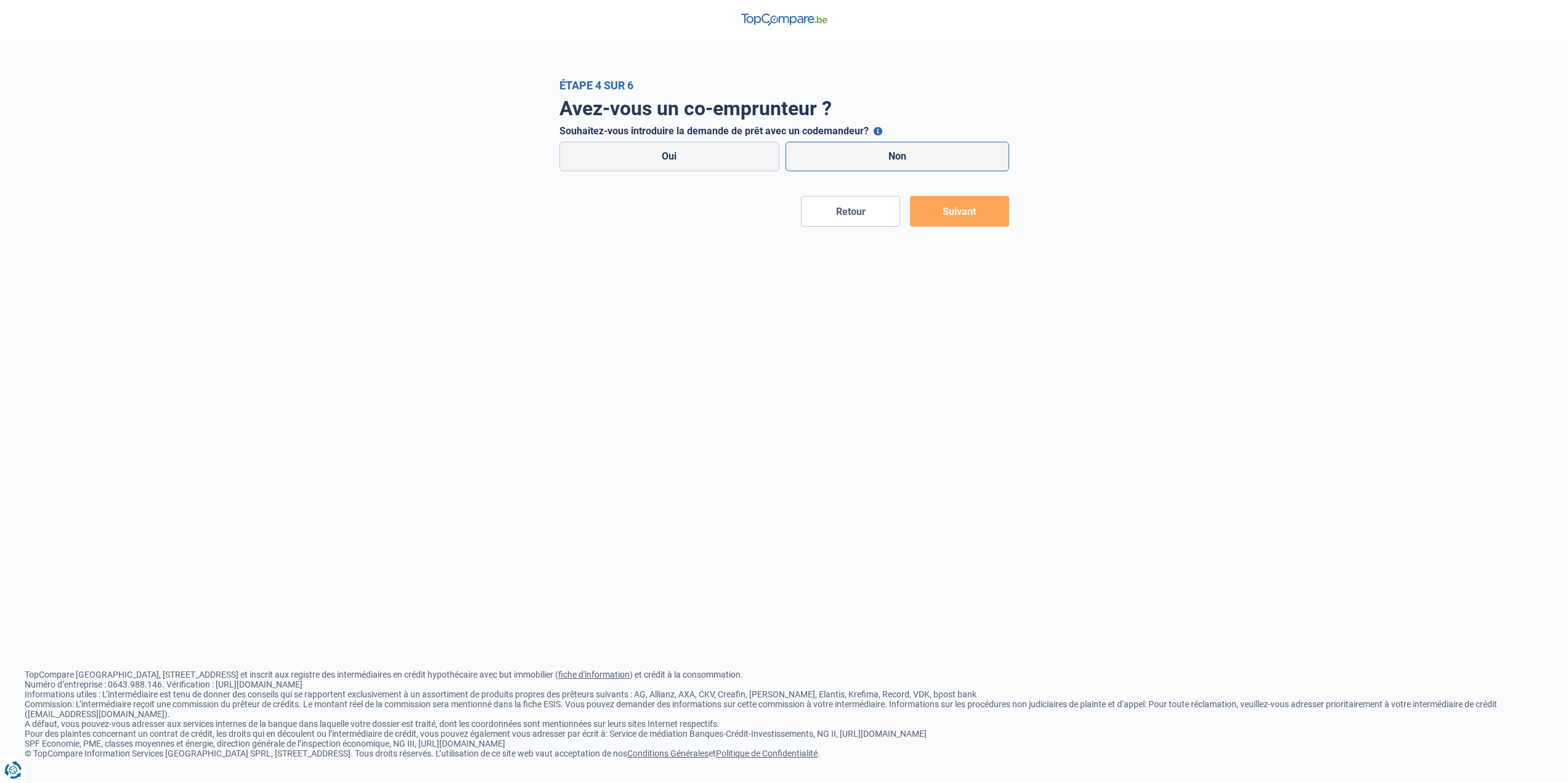
click at [876, 157] on label "Non" at bounding box center [897, 156] width 223 height 30
click at [876, 157] on input "Non" at bounding box center [897, 156] width 223 height 30
radio input "true"
click at [966, 208] on button "Suivant" at bounding box center [959, 212] width 99 height 31
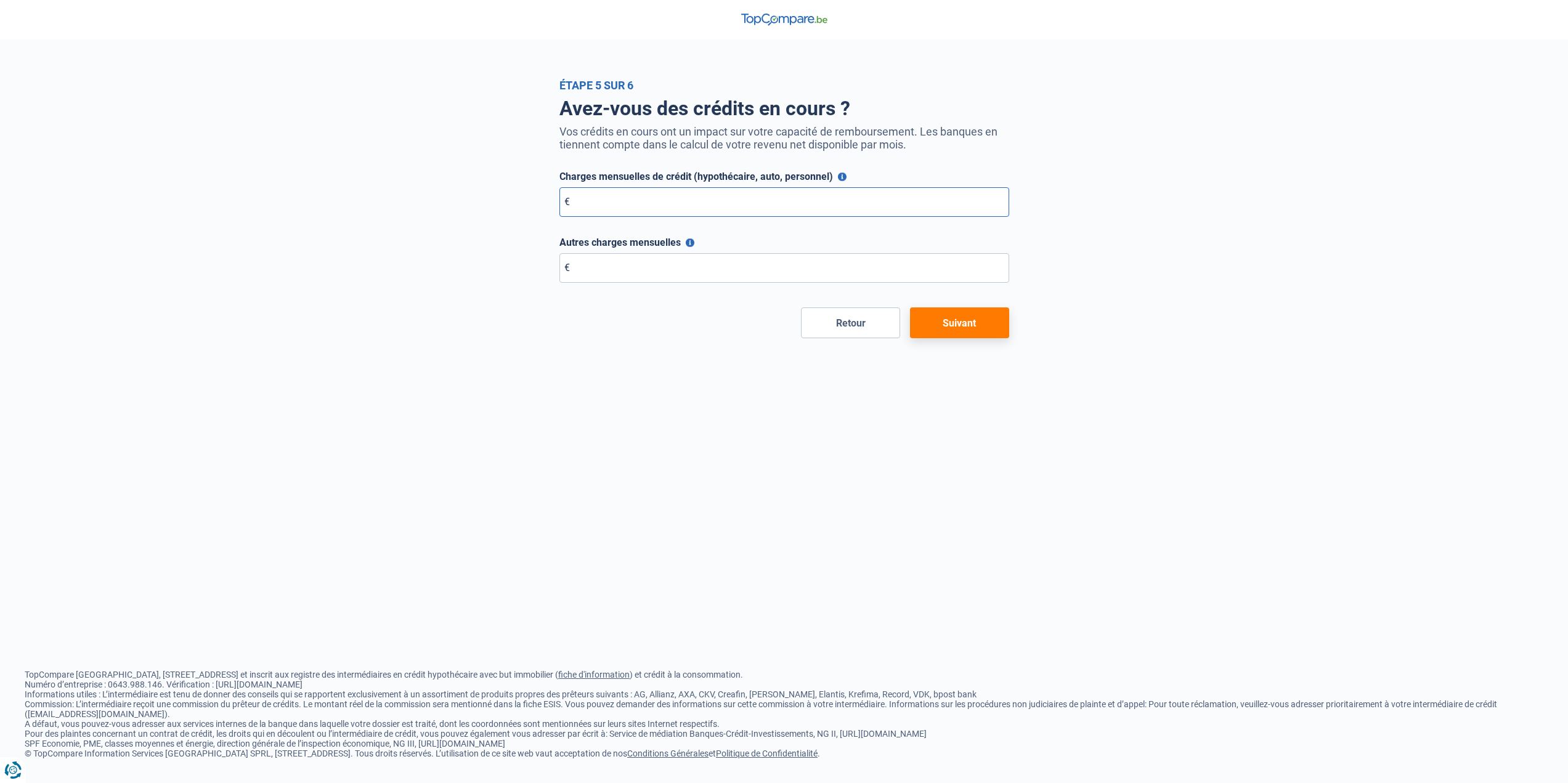
click at [713, 207] on input "Charges mensuelles de crédit (hypothécaire, auto, personnel)" at bounding box center [784, 202] width 449 height 30
click at [839, 183] on label "Charges mensuelles de crédit (hypothécaire, auto, personnel)" at bounding box center [784, 176] width 449 height 12
click at [839, 181] on button "Charges mensuelles de crédit (hypothécaire, auto, personnel)" at bounding box center [843, 177] width 9 height 9
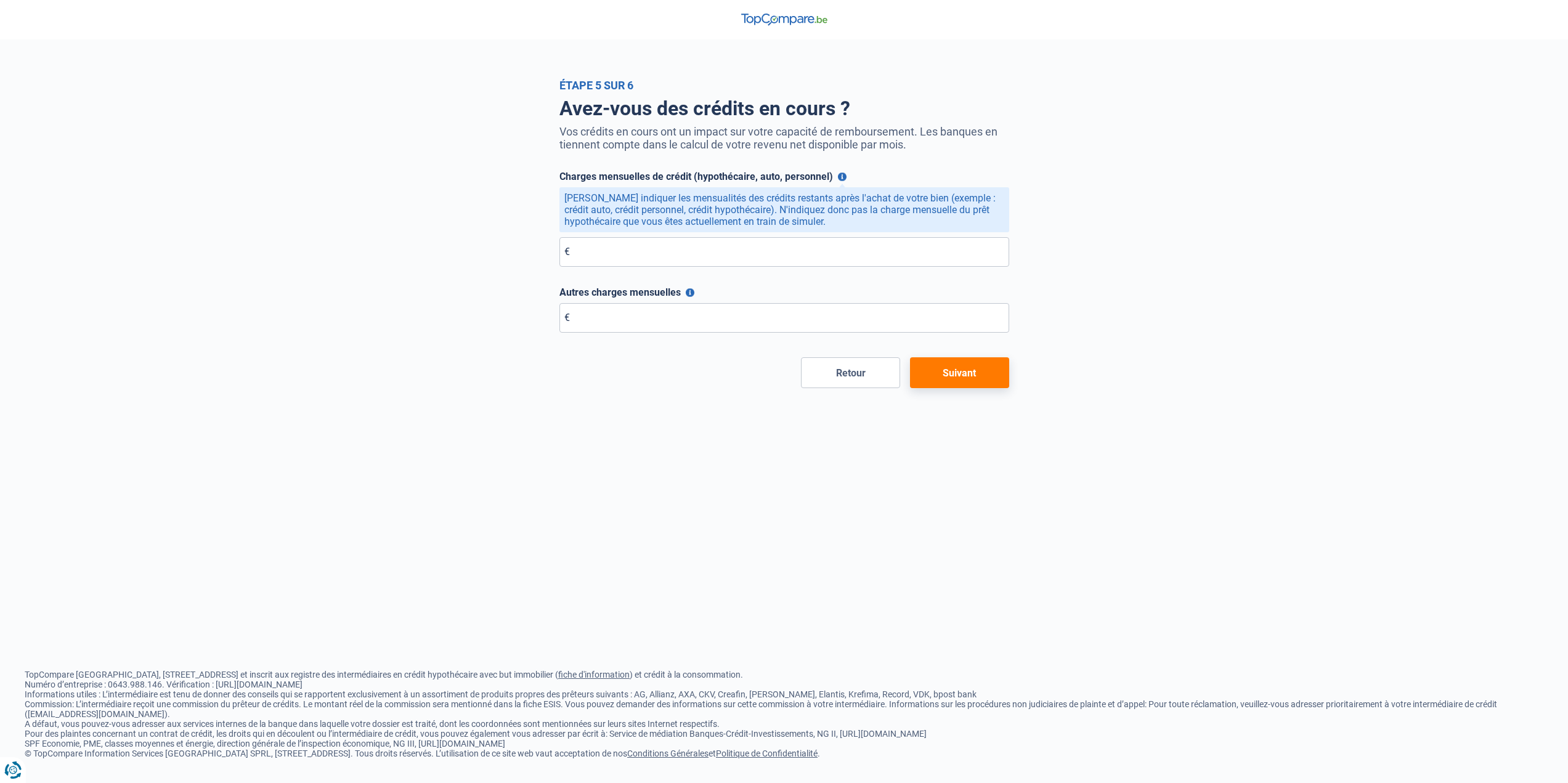
click at [839, 181] on button "Charges mensuelles de crédit (hypothécaire, auto, personnel)" at bounding box center [843, 177] width 9 height 9
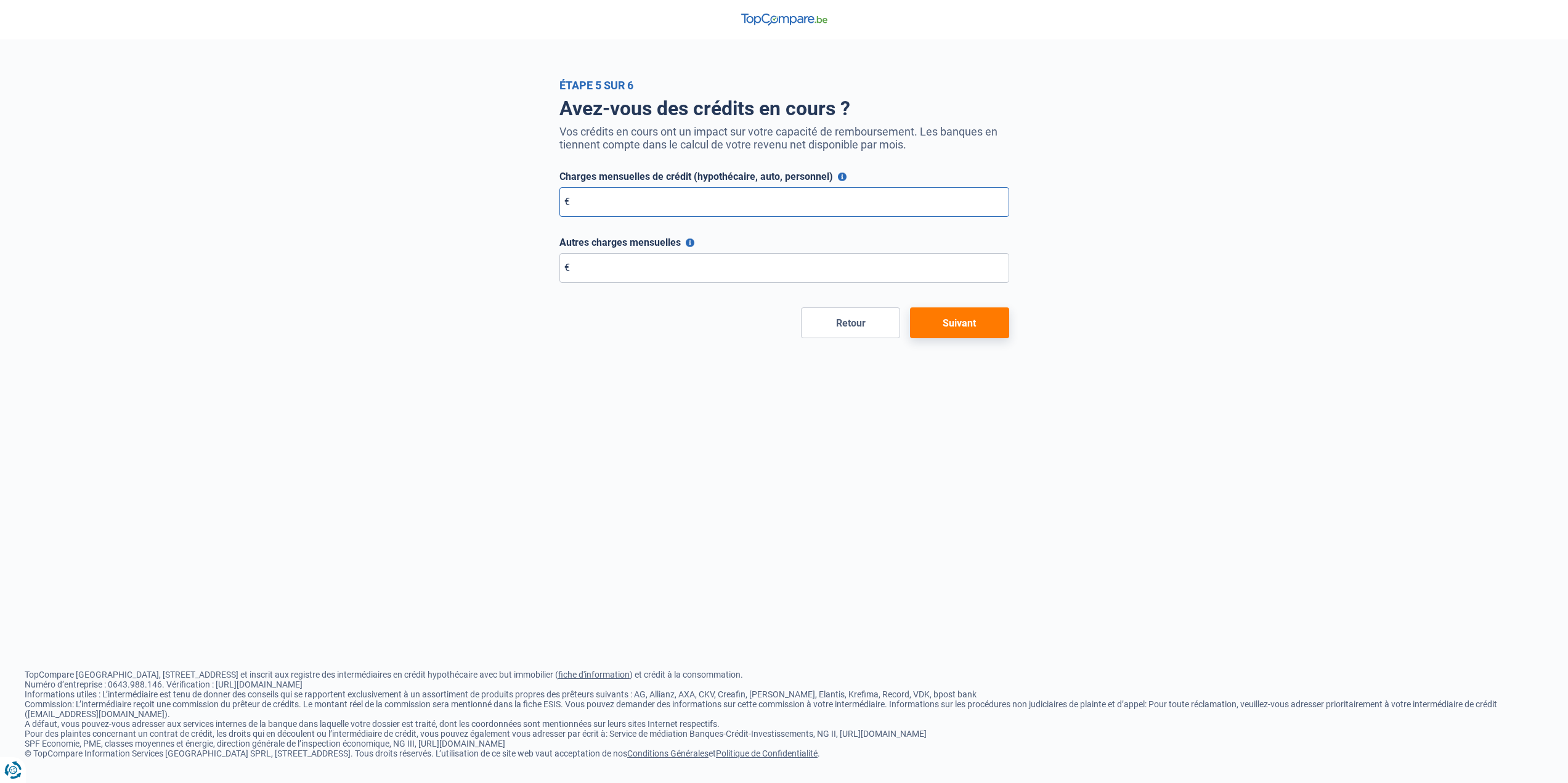
click at [792, 203] on input "Charges mensuelles de crédit (hypothécaire, auto, personnel)" at bounding box center [784, 202] width 449 height 30
type input "0"
click at [728, 259] on input "Autres charges mensuelles" at bounding box center [784, 268] width 449 height 30
click at [689, 244] on button "Autres charges mensuelles" at bounding box center [690, 243] width 9 height 9
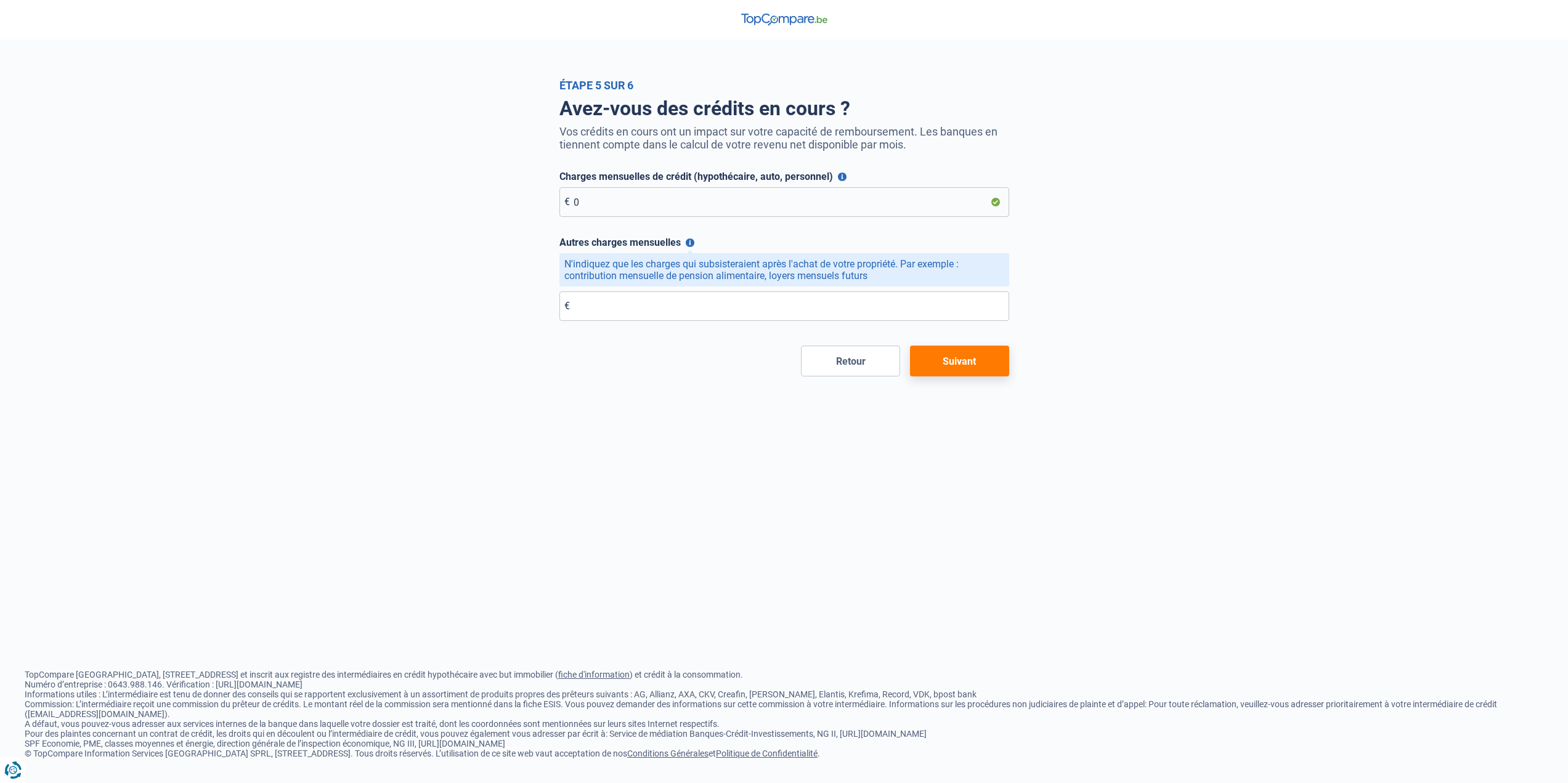
click at [689, 244] on button "Autres charges mensuelles" at bounding box center [690, 243] width 9 height 9
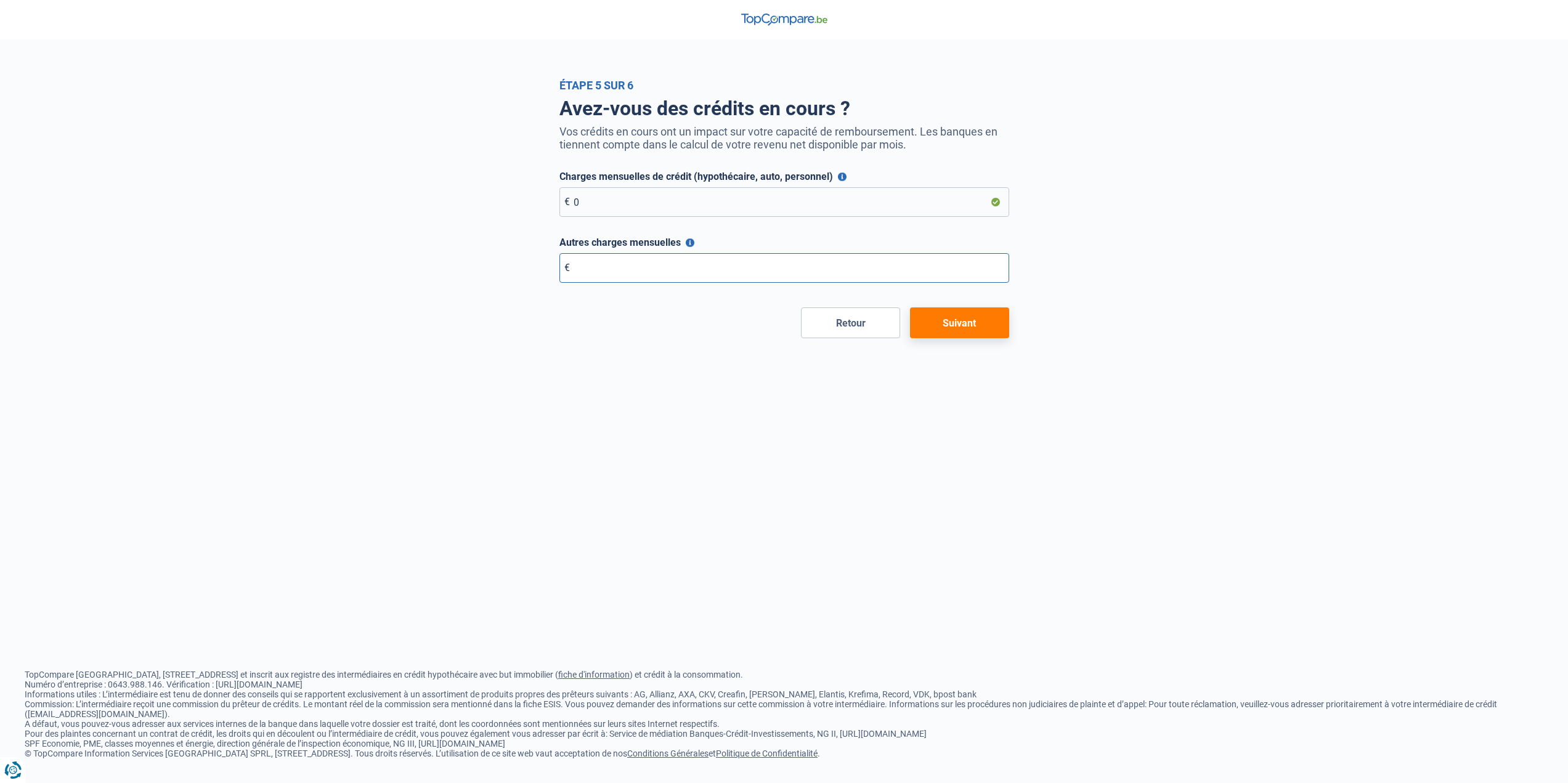
click at [684, 270] on input "Autres charges mensuelles" at bounding box center [784, 268] width 449 height 30
type input "0"
click at [659, 344] on div "Étape 5 sur 6 Avez-vous des crédits en cours ? Vos crédits en cours ont un impa…" at bounding box center [784, 392] width 1568 height 783
click at [956, 325] on button "Suivant" at bounding box center [959, 323] width 99 height 31
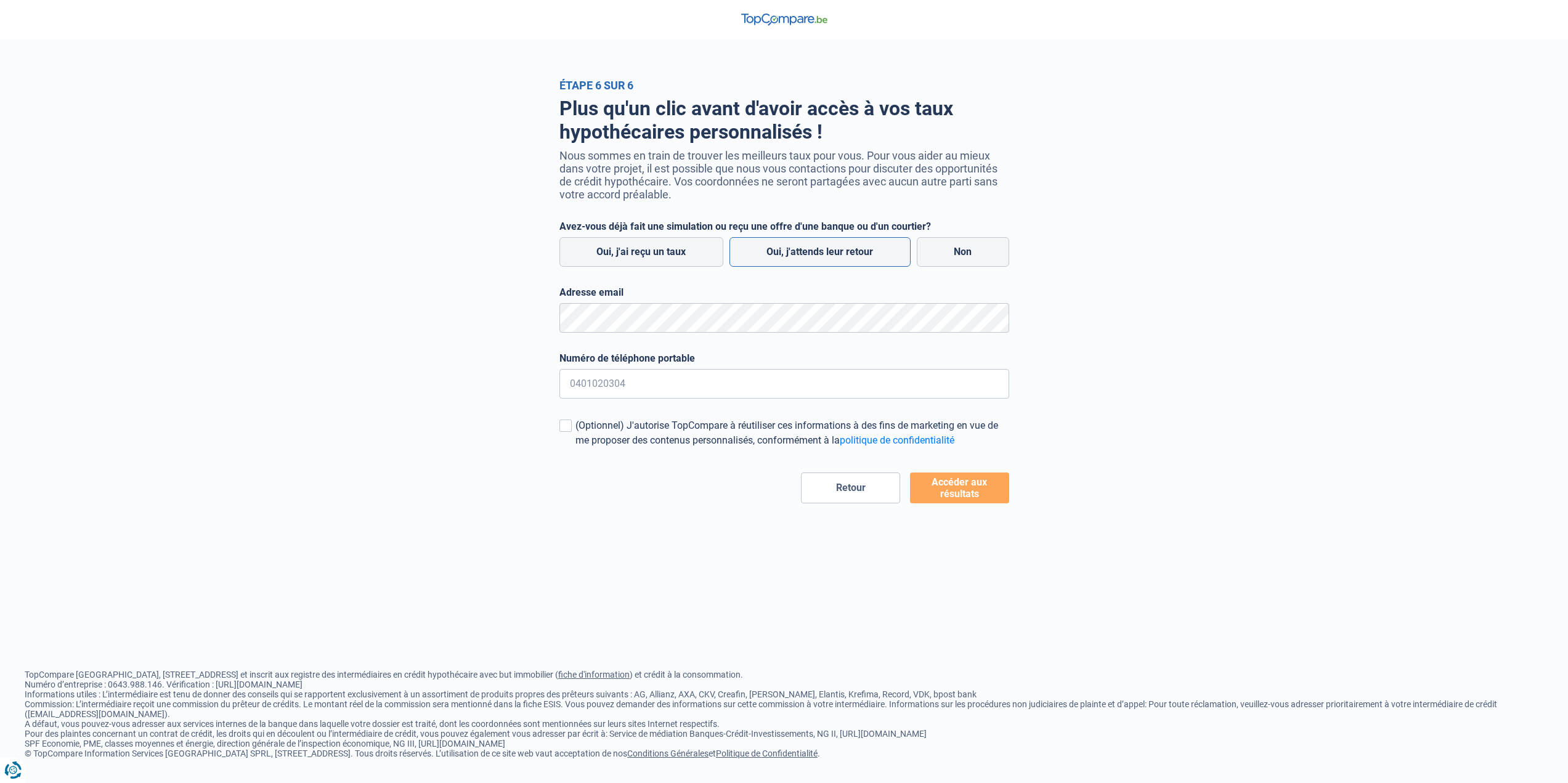
click at [840, 253] on label "Oui, j'attends leur retour" at bounding box center [820, 251] width 181 height 30
click at [840, 253] on input "Oui, j'attends leur retour" at bounding box center [820, 251] width 181 height 30
radio input "true"
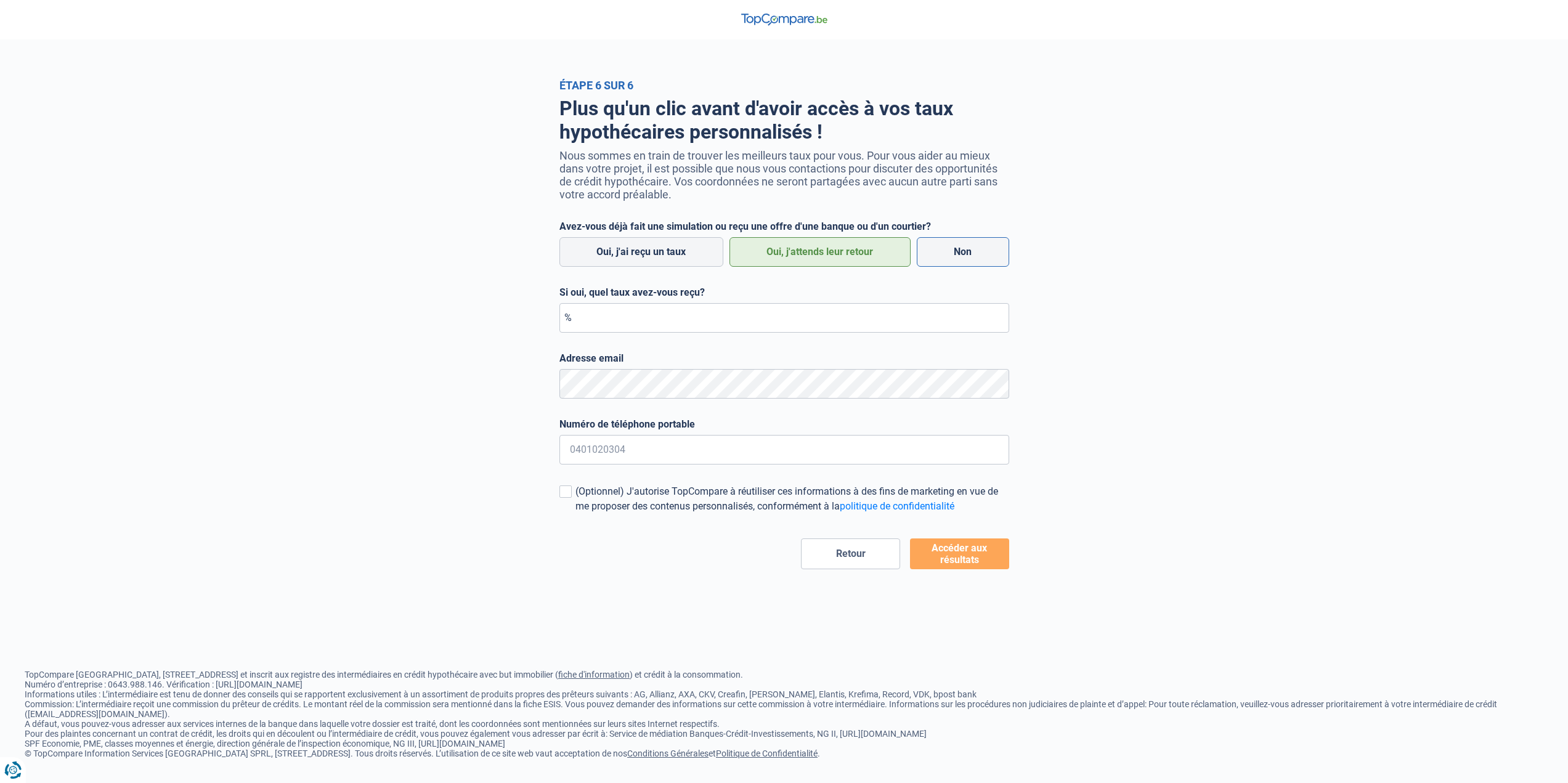
click at [948, 245] on label "Non" at bounding box center [963, 251] width 92 height 30
click at [948, 245] on input "Non" at bounding box center [963, 251] width 92 height 30
radio input "true"
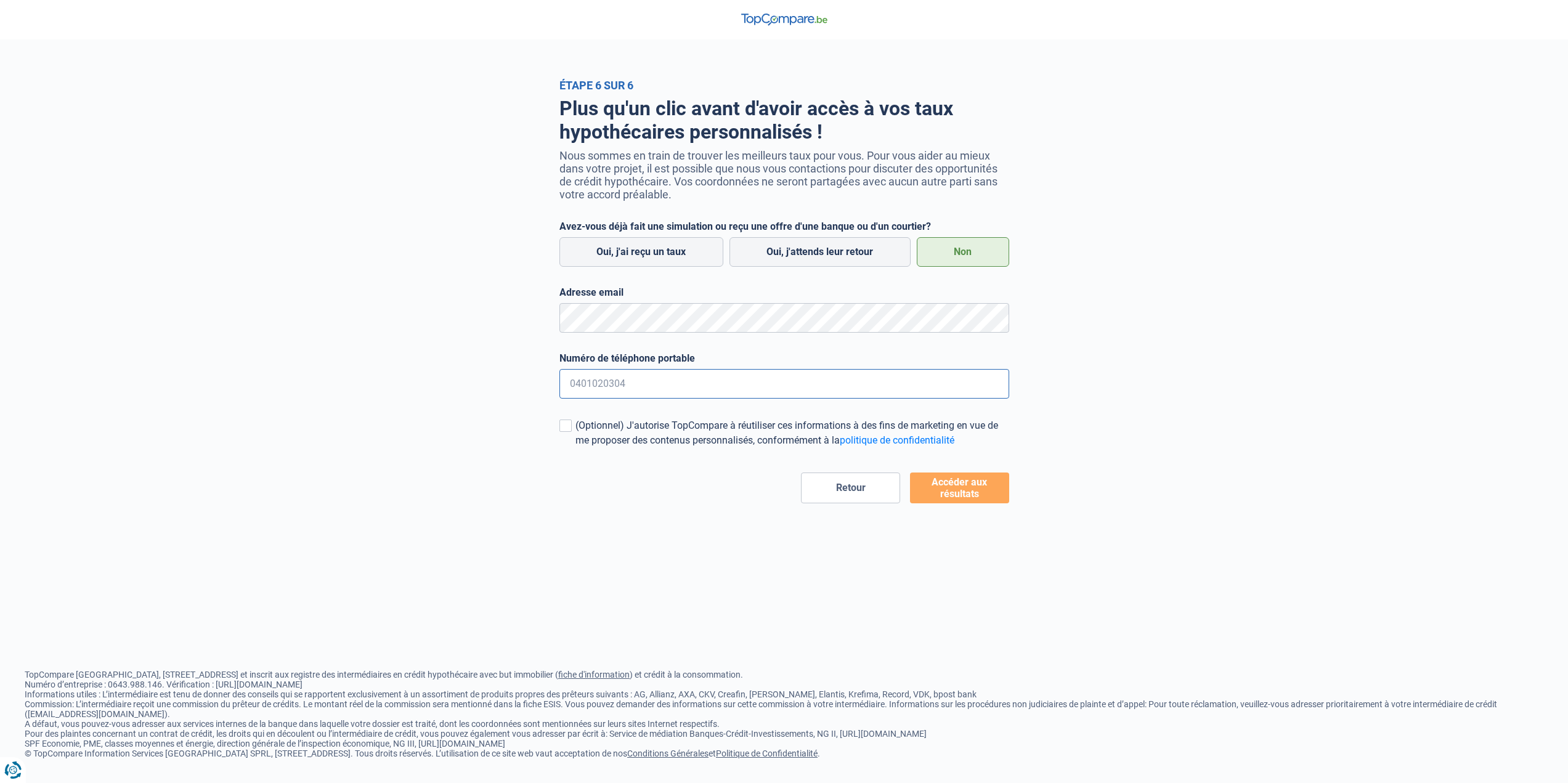
click at [668, 390] on input "Numéro de téléphone portable" at bounding box center [784, 383] width 449 height 30
click at [650, 520] on div "Étape 6 sur 6 Plus qu'un clic avant d'avoir accès à vos taux hypothécaires pers…" at bounding box center [784, 392] width 1568 height 783
click at [977, 575] on div "Étape 6 sur 6 Plus qu'un clic avant d'avoir accès à vos taux hypothécaires pers…" at bounding box center [784, 392] width 1568 height 783
click at [971, 497] on button "Accéder aux résultats" at bounding box center [959, 488] width 99 height 31
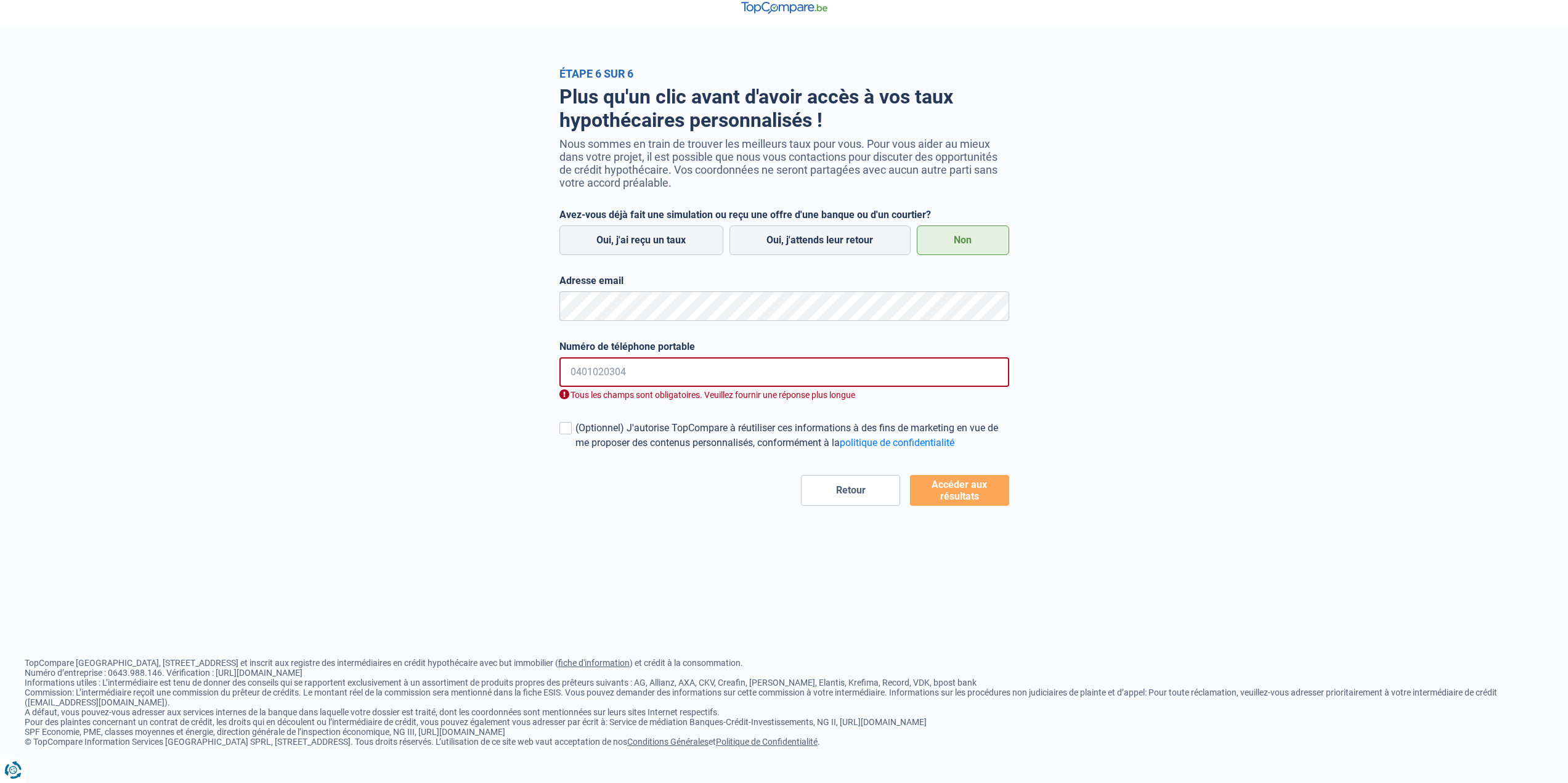
click at [685, 378] on input "Numéro de téléphone portable" at bounding box center [784, 372] width 449 height 30
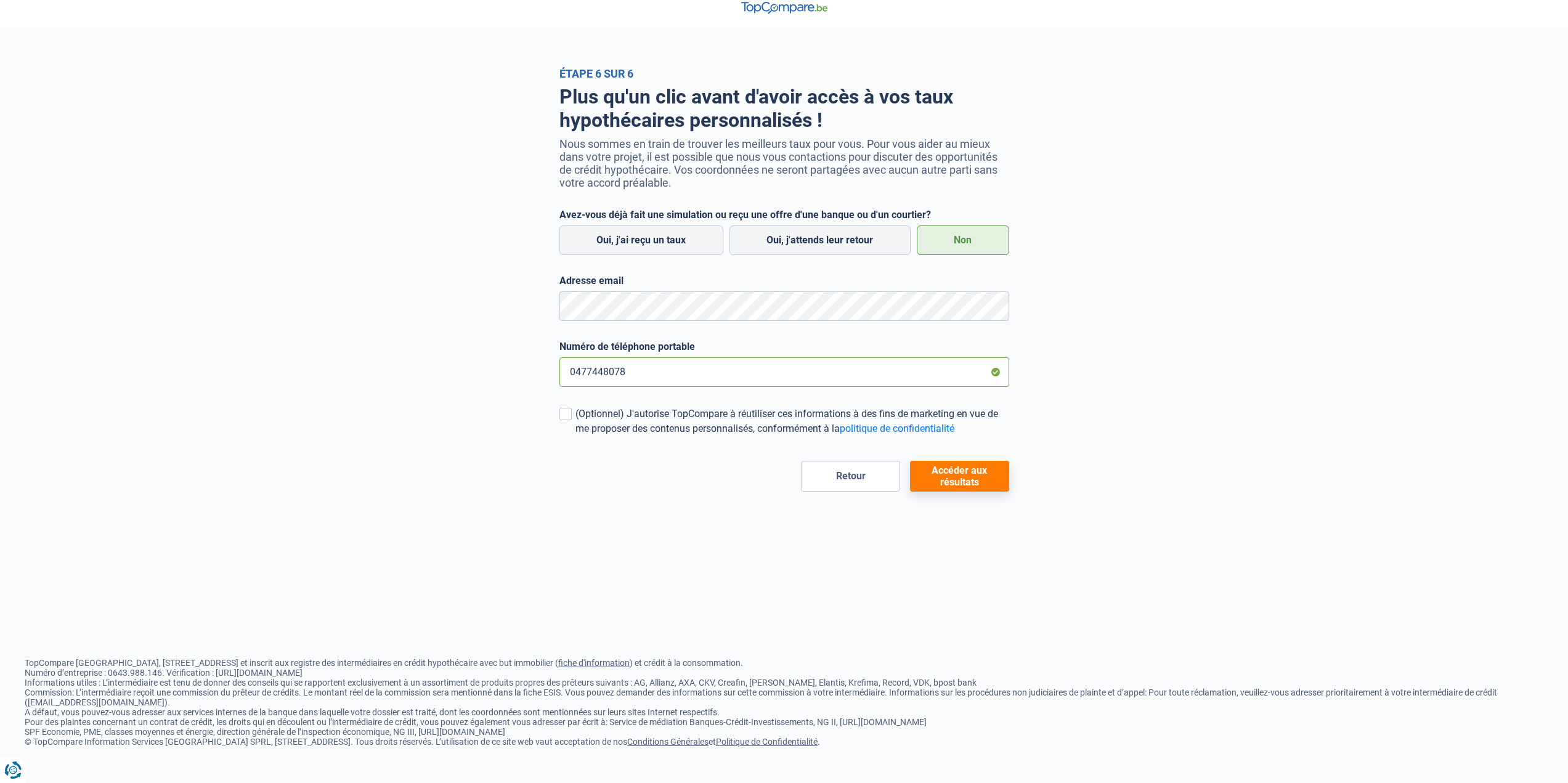
type input "0477448078"
click at [907, 541] on div "Étape 6 sur 6 Plus qu'un clic avant d'avoir accès à vos taux hypothécaires pers…" at bounding box center [784, 380] width 1568 height 783
click at [979, 474] on button "Accéder aux résultats" at bounding box center [959, 476] width 99 height 31
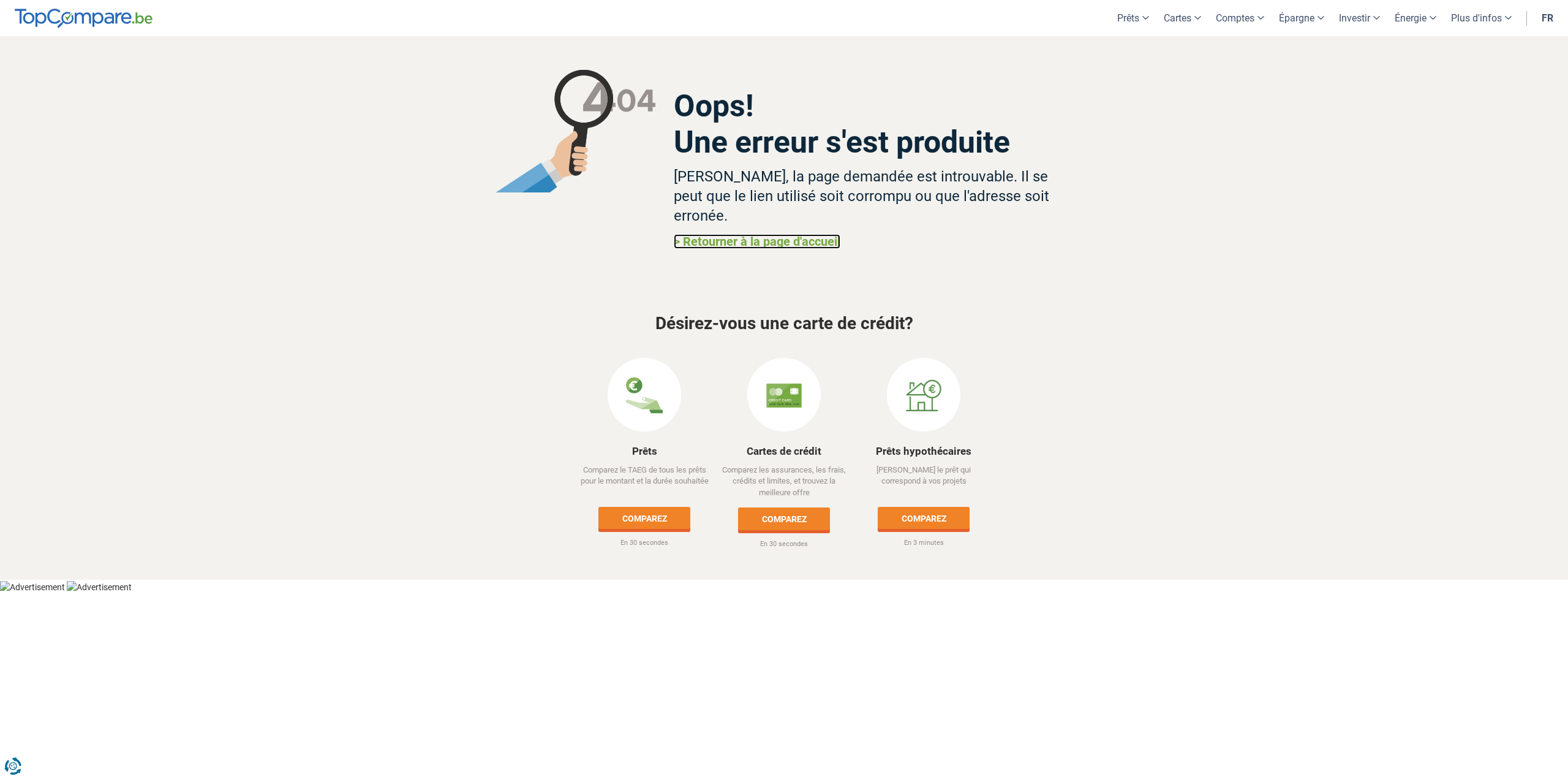
click at [750, 234] on link "> Retourner à la page d'accueil" at bounding box center [756, 241] width 166 height 14
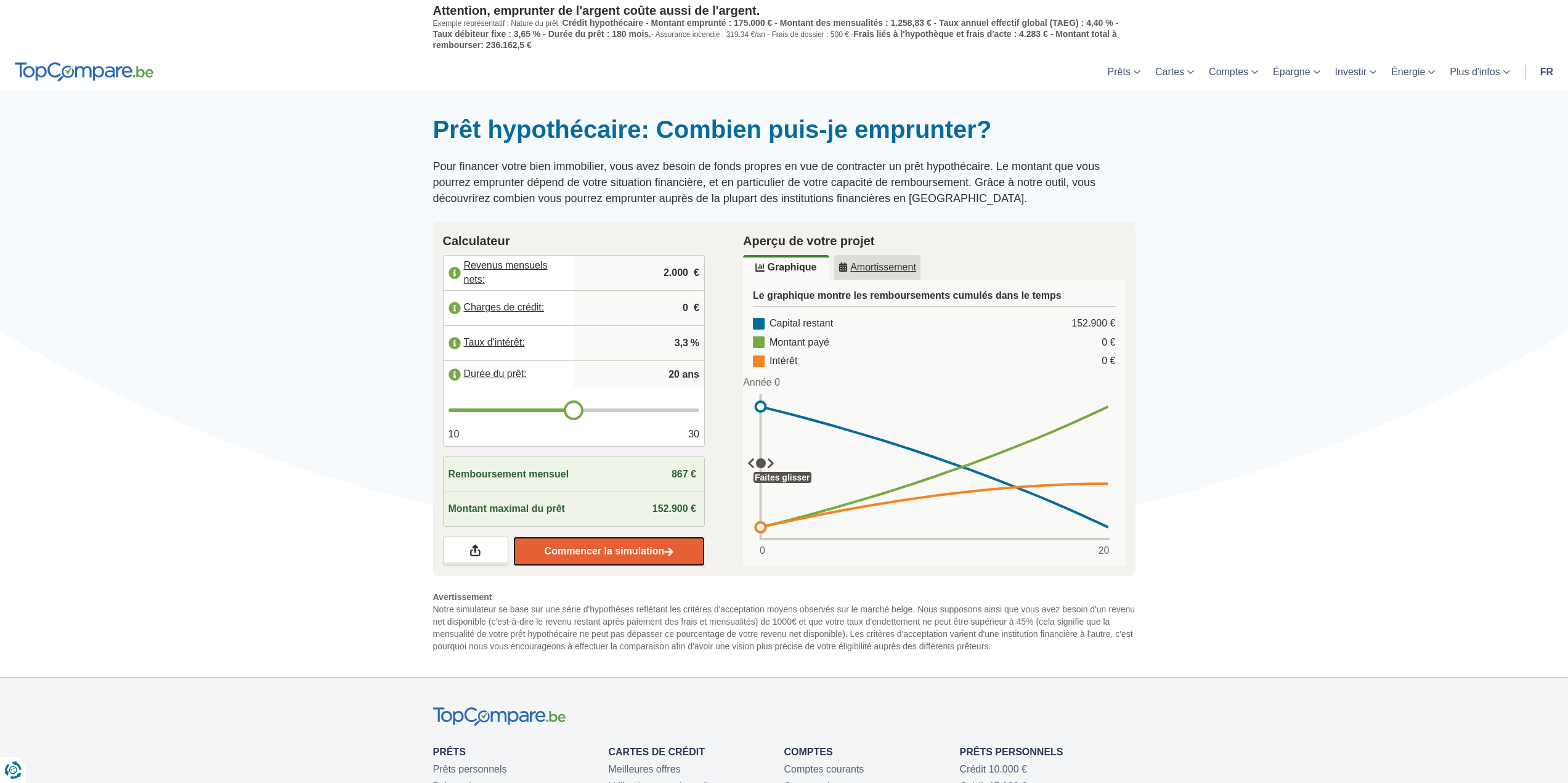
click at [606, 557] on link "Commencer la simulation" at bounding box center [609, 551] width 192 height 30
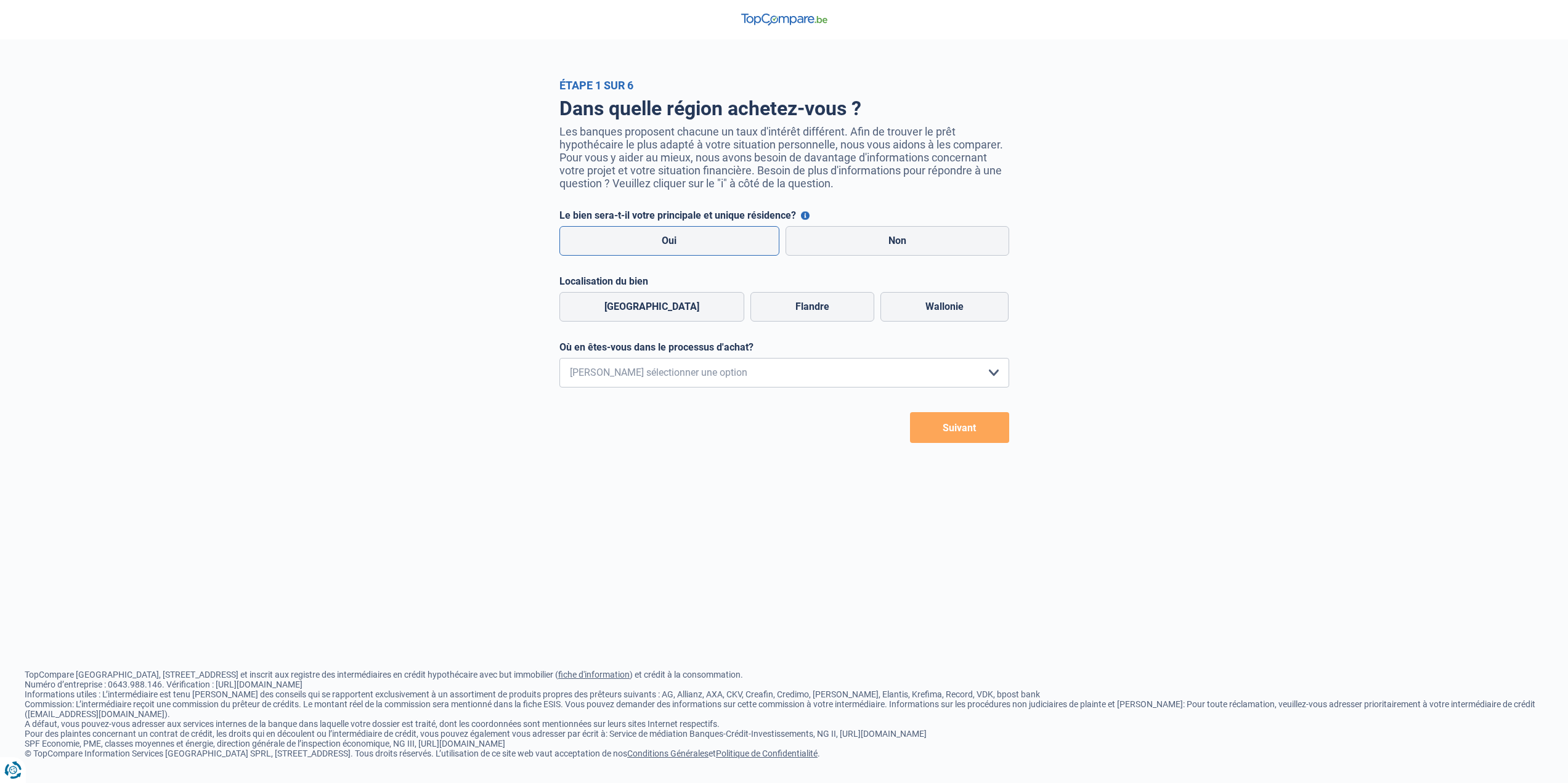
click at [684, 247] on label "Oui" at bounding box center [670, 241] width 221 height 30
click at [684, 247] on input "Oui" at bounding box center [670, 241] width 221 height 30
radio input "true"
click at [893, 309] on label "Wallonie" at bounding box center [945, 307] width 128 height 30
click at [893, 309] on input "Wallonie" at bounding box center [945, 307] width 128 height 30
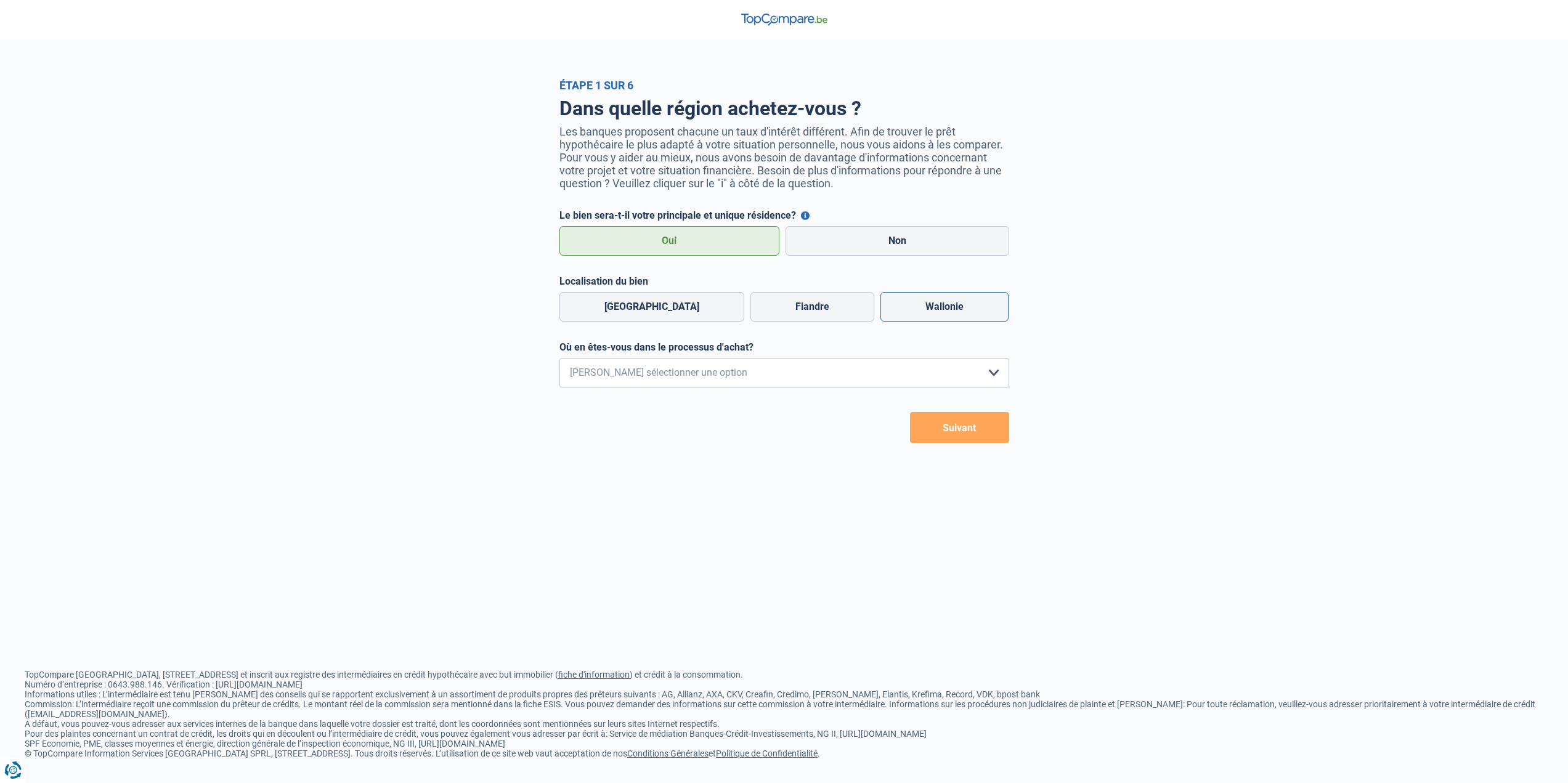
radio input "true"
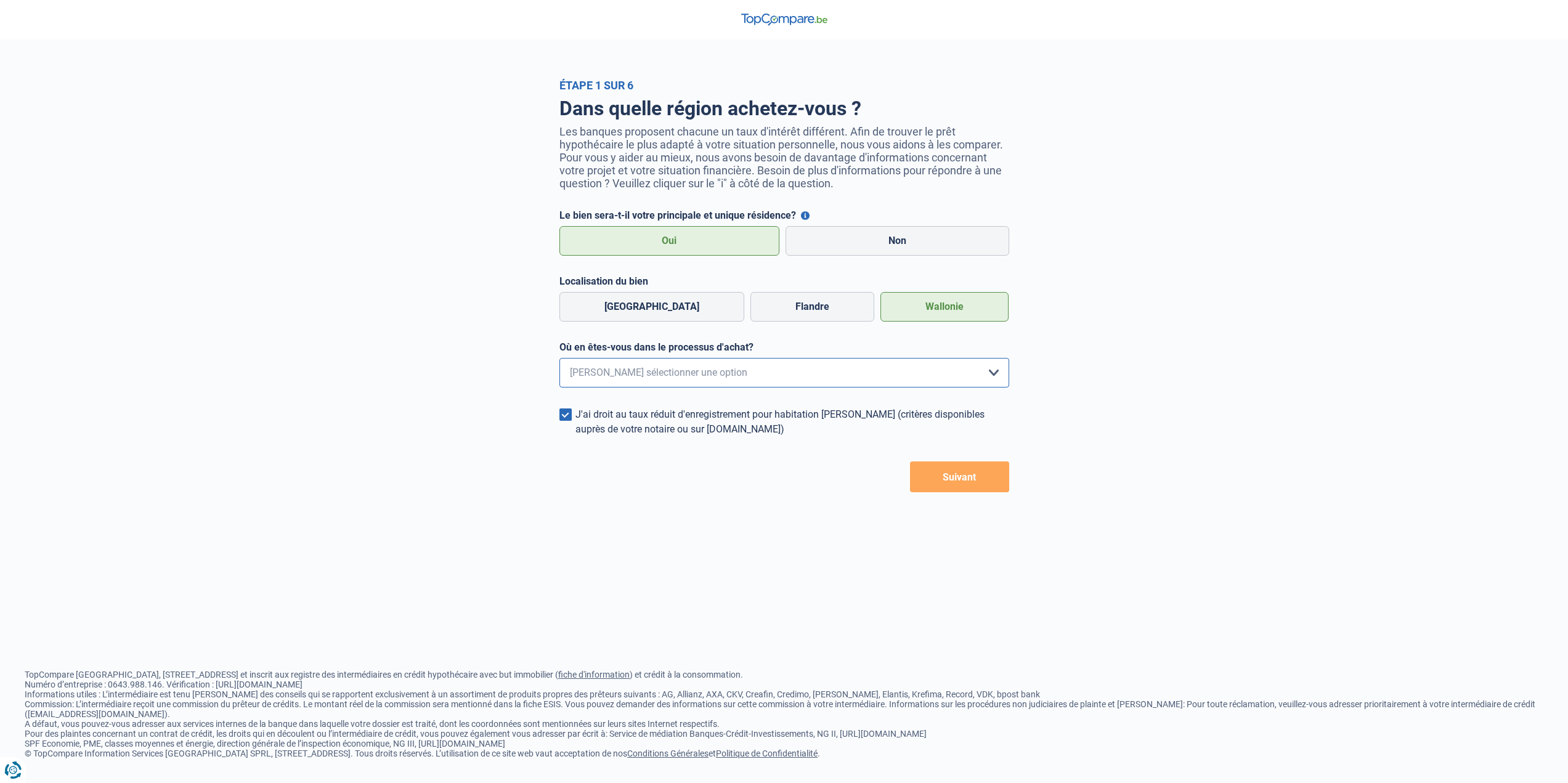
click at [805, 378] on select "Je me renseigne juste car je n'ai pas de projet d'achat concret actuellement Je…" at bounding box center [784, 373] width 449 height 30
select select "1a"
click at [560, 362] on select "Je me renseigne juste car je n'ai pas de projet d'achat concret actuellement Je…" at bounding box center [784, 373] width 449 height 30
click at [959, 485] on button "Suivant" at bounding box center [959, 476] width 99 height 31
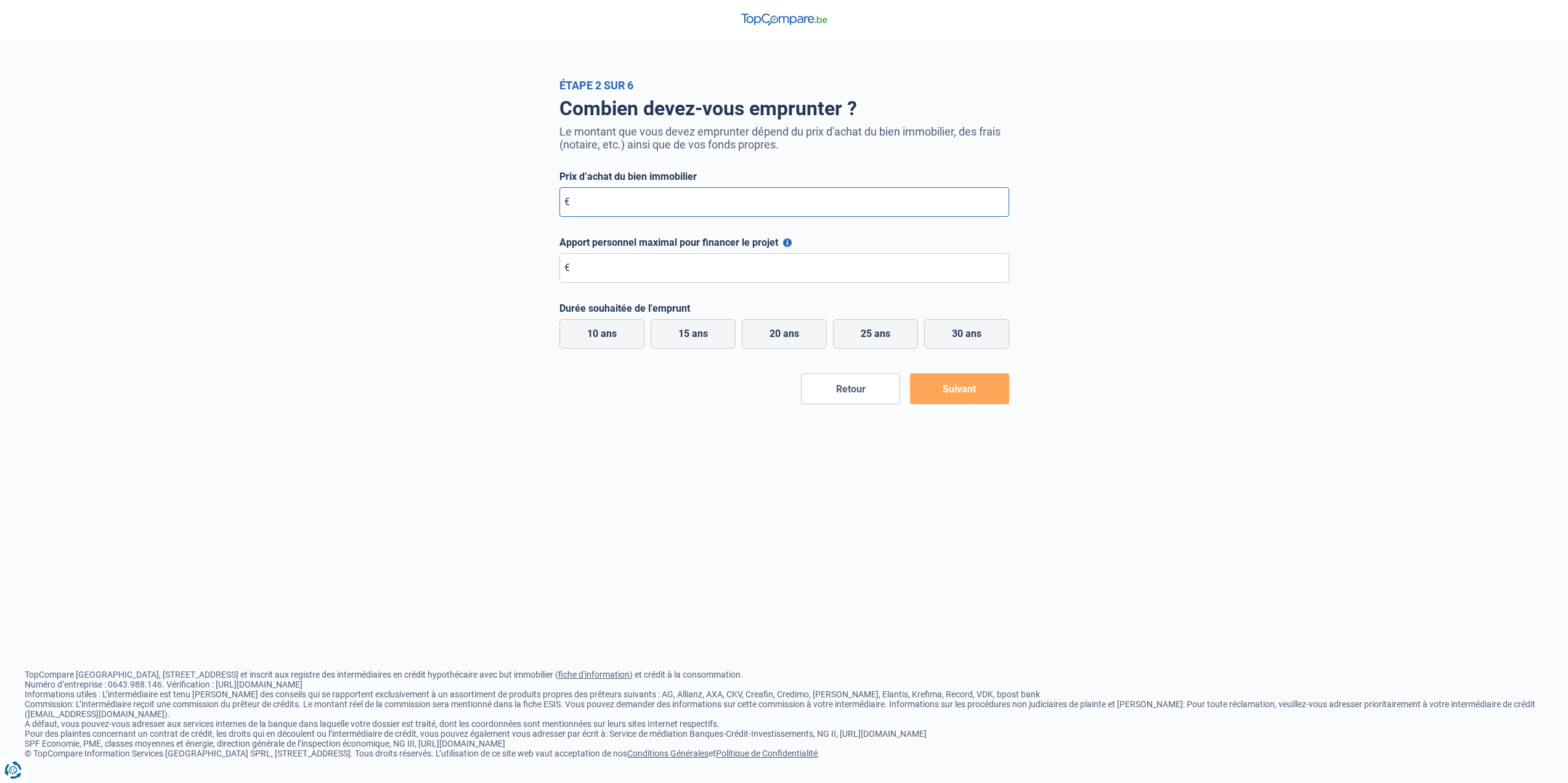
click at [695, 201] on input "Prix d’achat du bien immobilier" at bounding box center [784, 202] width 449 height 30
type input "250.000"
click at [654, 269] on input "Apport personnel maximal pour financer le projet" at bounding box center [784, 268] width 449 height 30
type input "80.000"
click at [900, 335] on label "25 ans" at bounding box center [875, 334] width 85 height 30
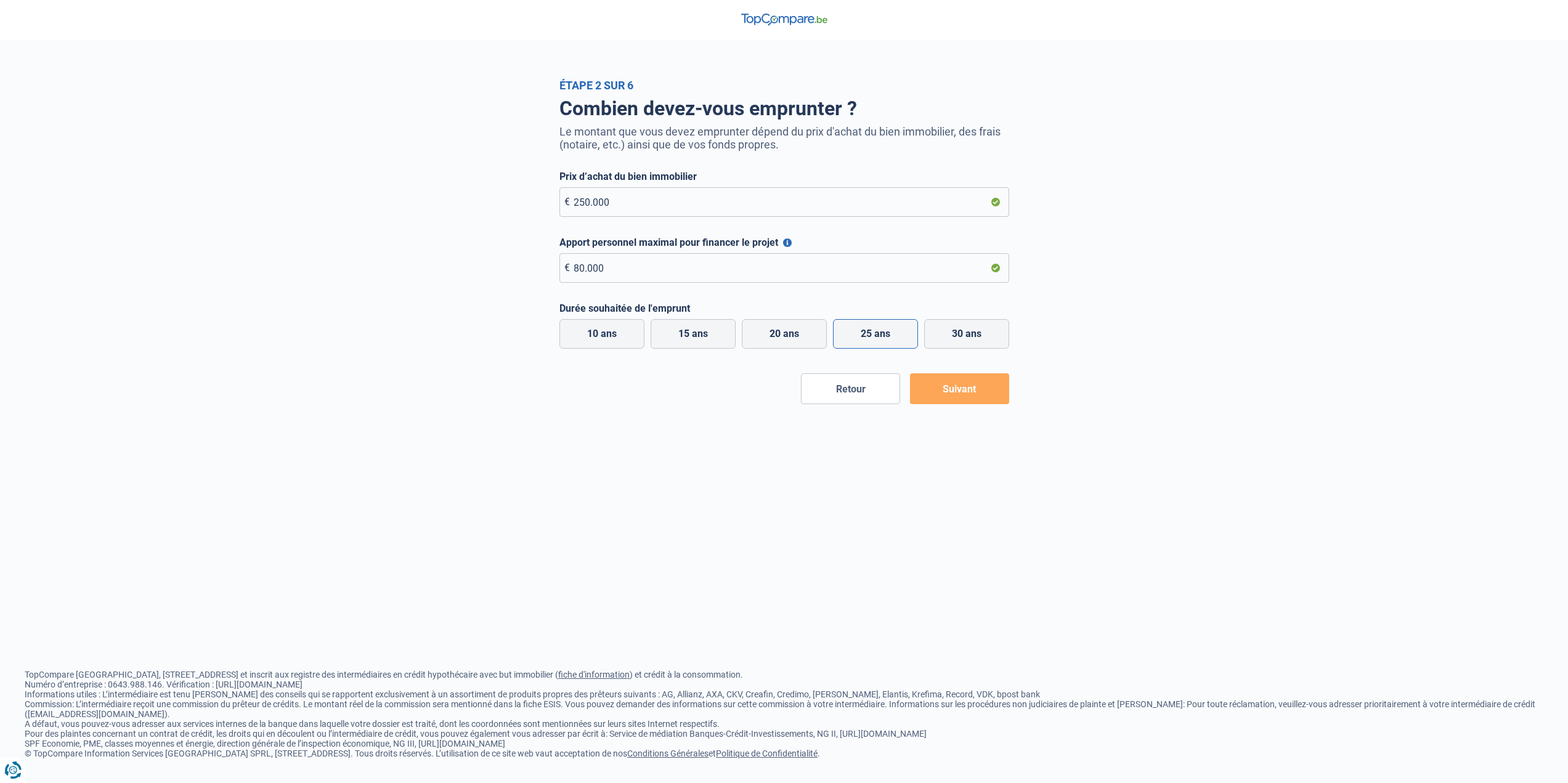
click at [900, 335] on input "25 ans" at bounding box center [875, 334] width 85 height 30
radio input "true"
click at [964, 397] on button "Suivant" at bounding box center [959, 389] width 99 height 31
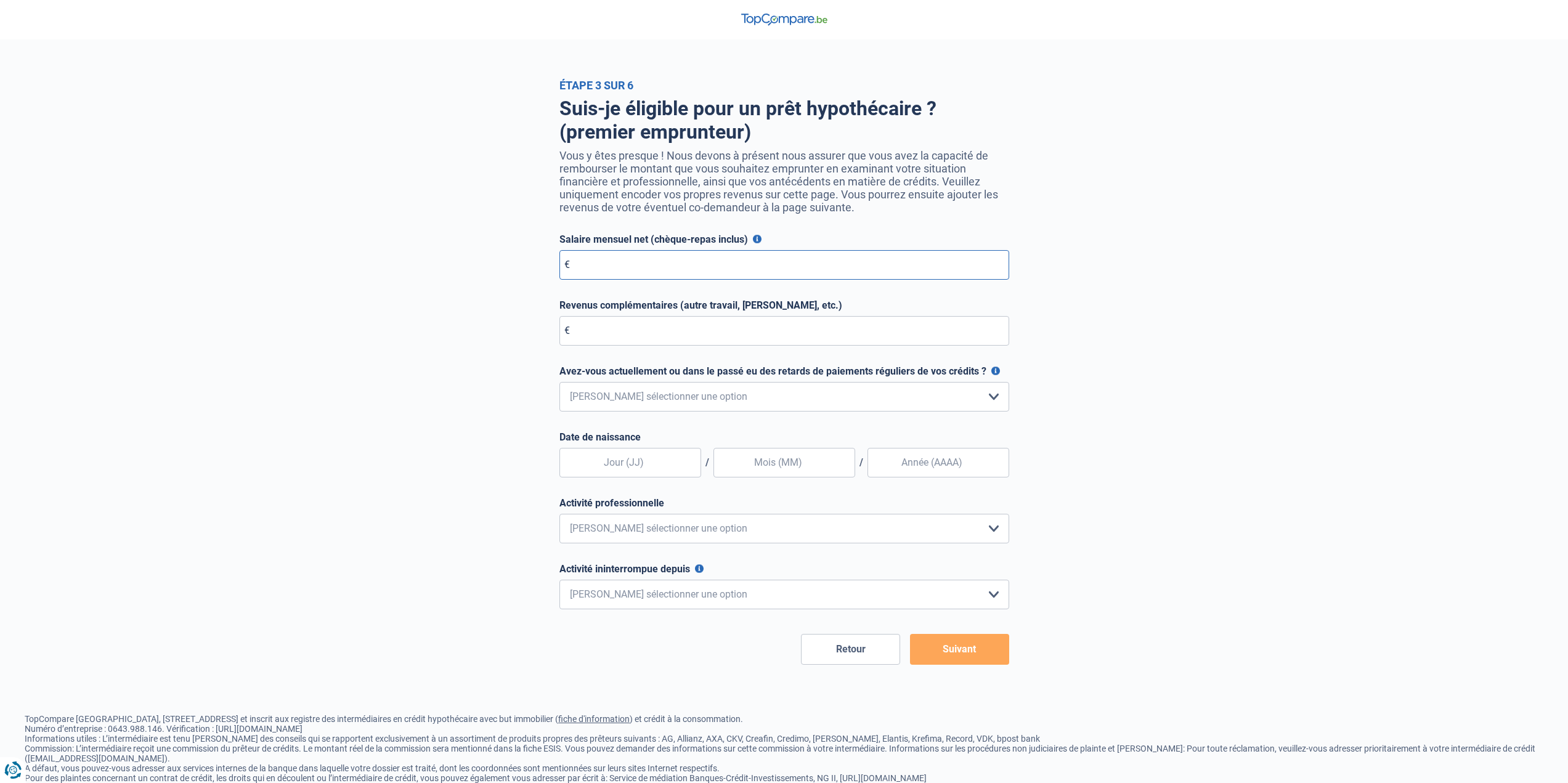
click at [696, 278] on input "Salaire mensuel net (chèque-repas inclus)" at bounding box center [784, 265] width 449 height 30
type input "2.920"
click at [685, 334] on input "Revenus complémentaires (autre travail, loyer, etc.)" at bounding box center [784, 331] width 449 height 30
type input "0"
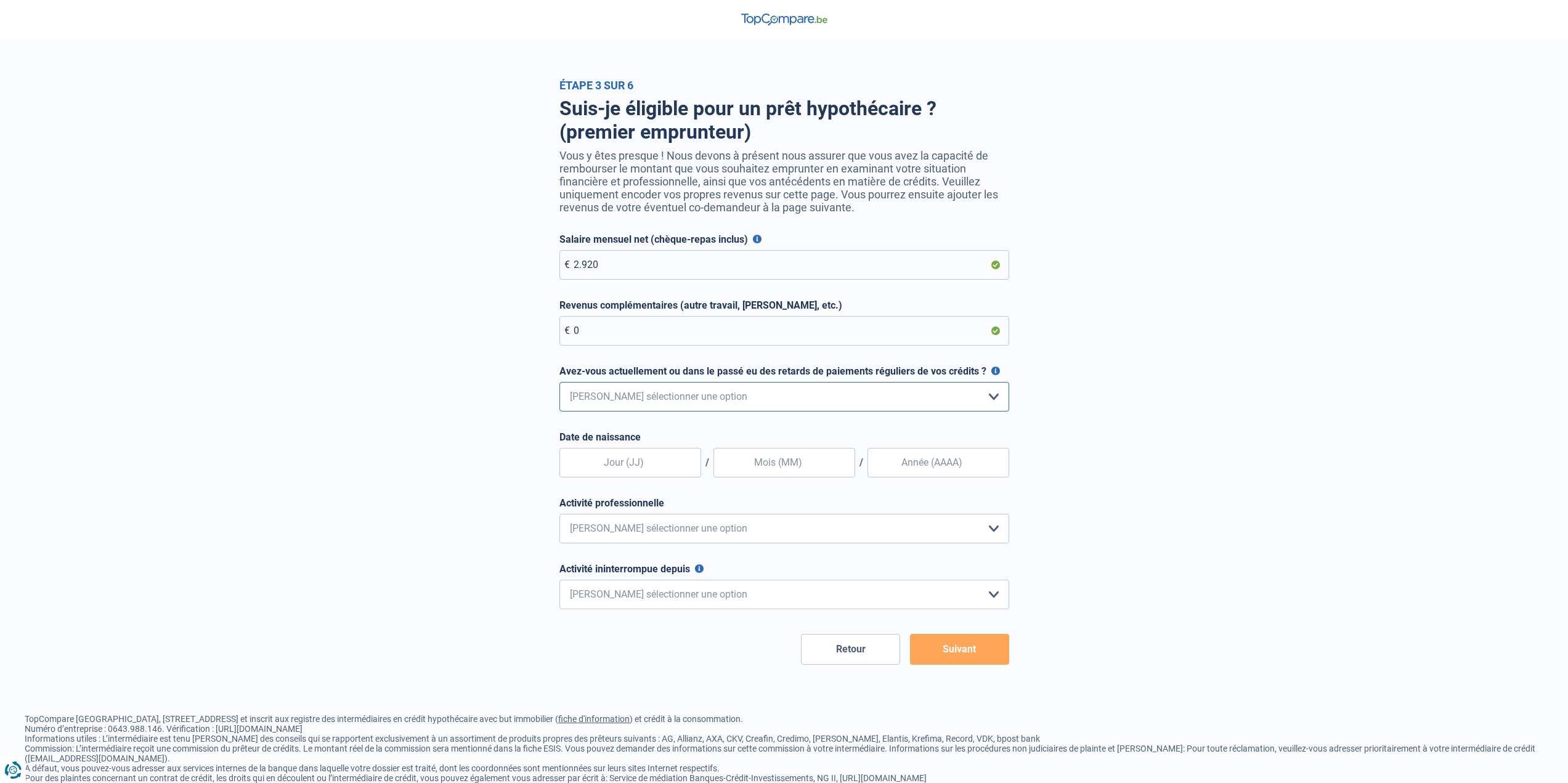
click at [727, 404] on select "Non, jamais Oui mais j'ai tout remboursé il y a moins d'un an Oui mais cela fai…" at bounding box center [784, 396] width 449 height 30
select select "0"
click at [560, 385] on select "Non, jamais Oui mais j'ai tout remboursé il y a moins d'un an Oui mais cela fai…" at bounding box center [784, 396] width 449 height 30
click at [647, 460] on input "text" at bounding box center [630, 462] width 142 height 30
type input "23"
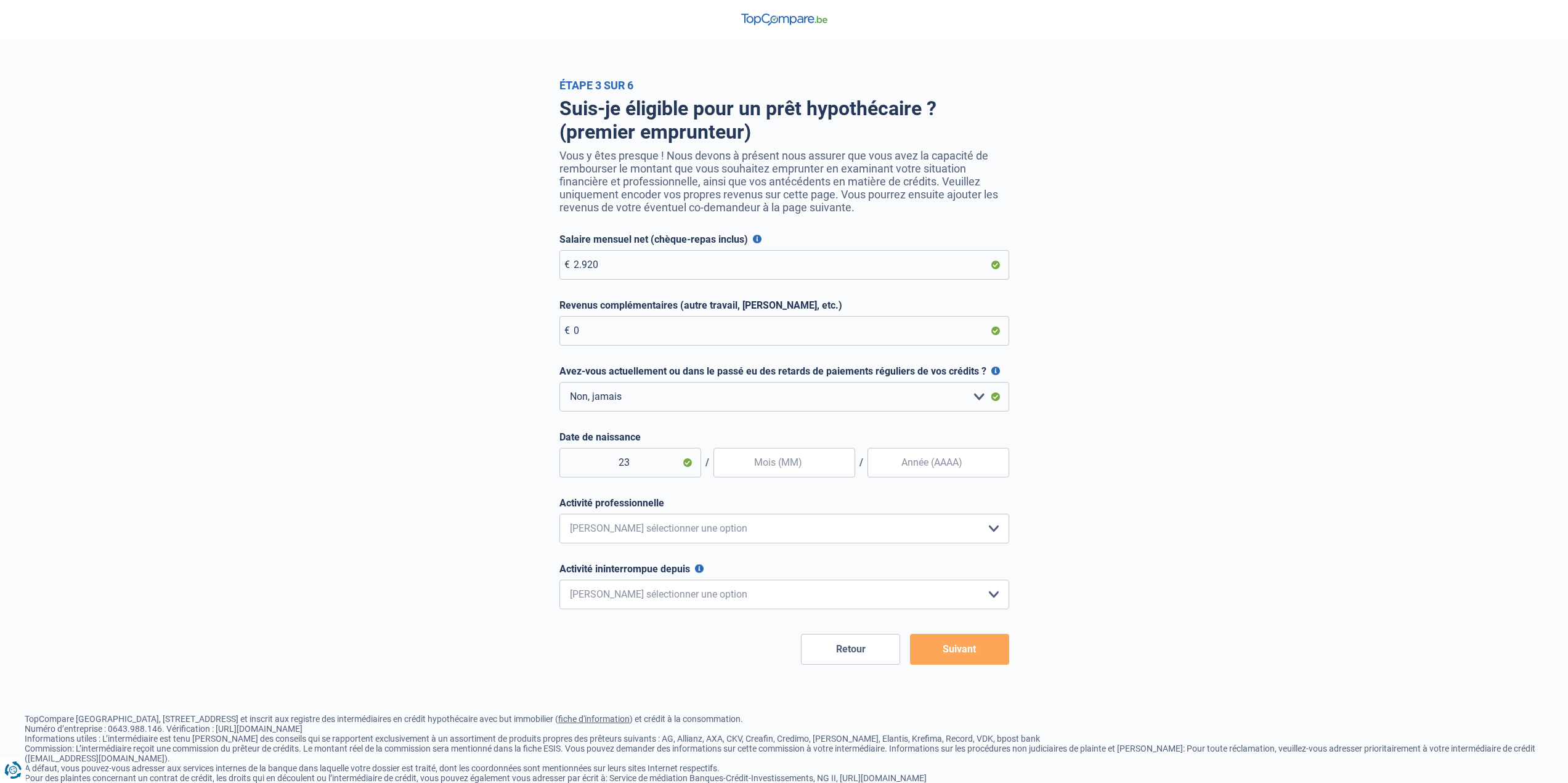
click at [776, 467] on input "text" at bounding box center [784, 462] width 142 height 30
type input "01"
click at [916, 468] on input "Date de naissance" at bounding box center [938, 462] width 142 height 30
type input "1991"
click at [738, 534] on select "Employé privé Ouvrier Fonctionnaire Indépendant Dirigeant d'entreprise Pensionn…" at bounding box center [784, 528] width 449 height 30
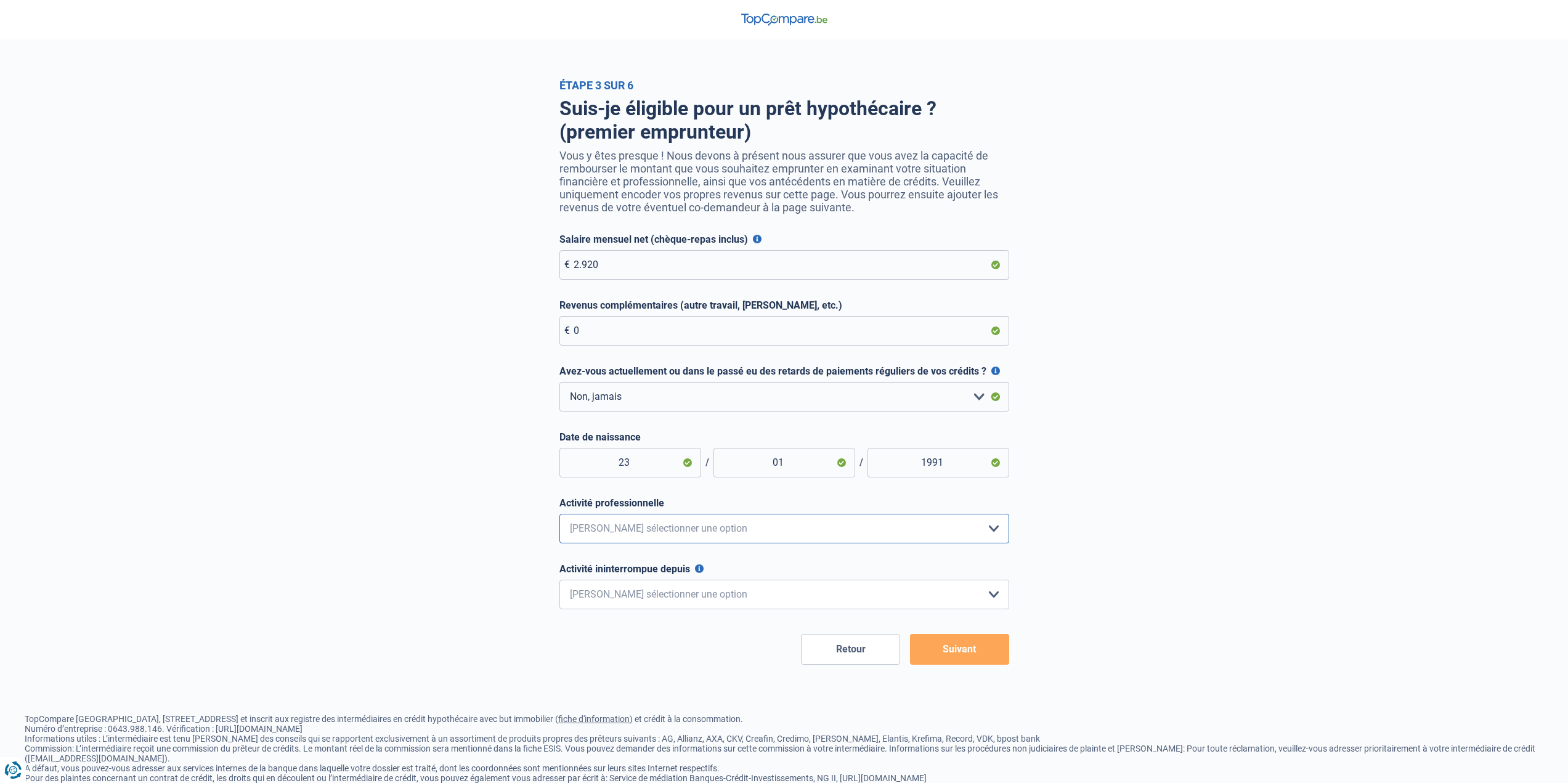
select select "privateEmployee"
click at [560, 517] on select "Employé privé Ouvrier Fonctionnaire Indépendant Dirigeant d'entreprise Pensionn…" at bounding box center [784, 528] width 449 height 30
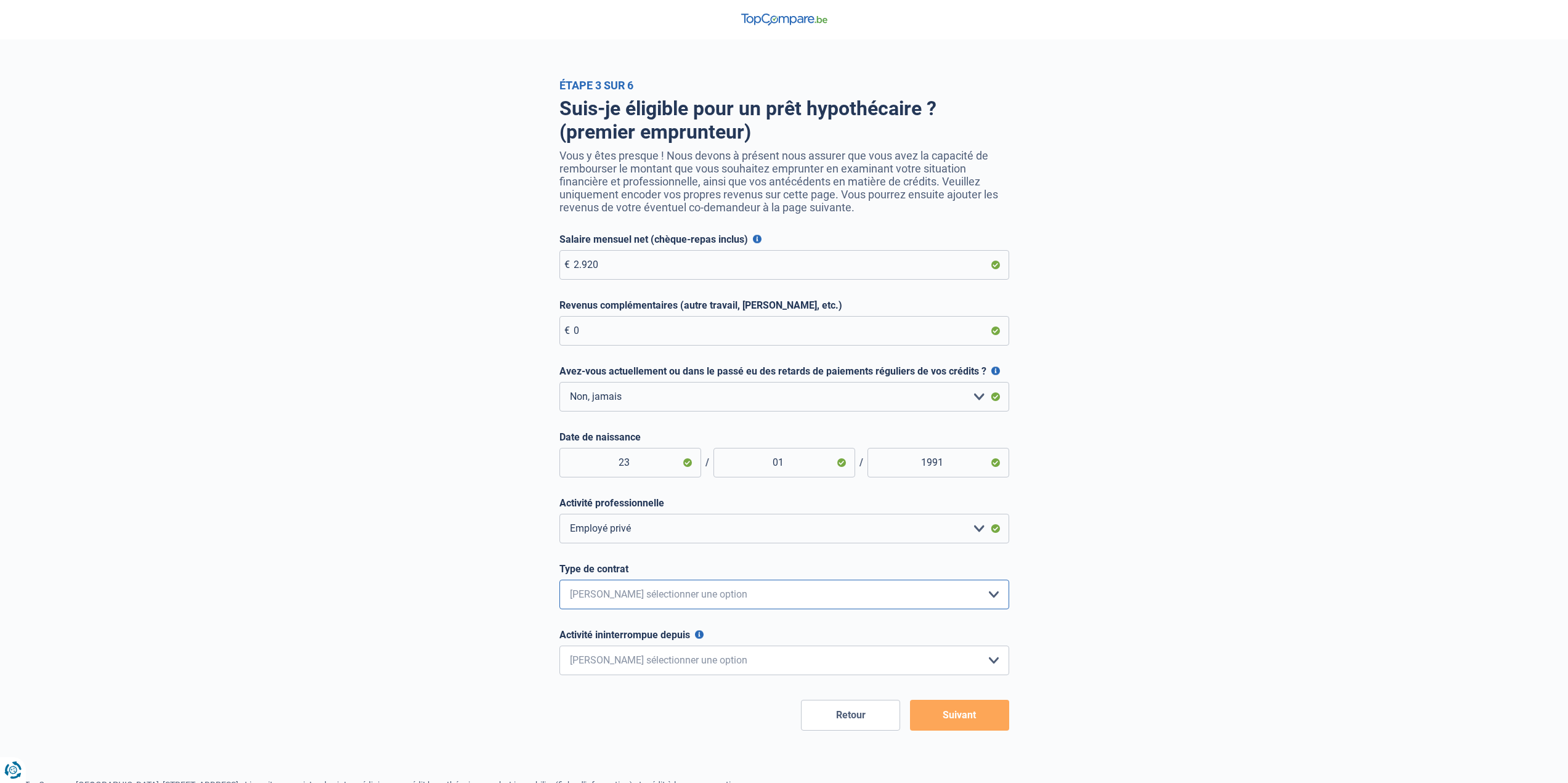
click at [733, 594] on select "Intérimaire Contrat à Durée Indéterminée Contrat à Durée Déterminée Veuillez sé…" at bounding box center [784, 594] width 449 height 30
select select "permanent"
click at [560, 583] on select "Intérimaire Contrat à Durée Indéterminée Contrat à Durée Déterminée Veuillez sé…" at bounding box center [784, 594] width 449 height 30
click at [704, 658] on select "< 6 mois 6 - 12 mois 12 - 24 mois 24 - 36 mois > 36 mois Veuillez sélectionner …" at bounding box center [784, 660] width 449 height 30
select select "more36"
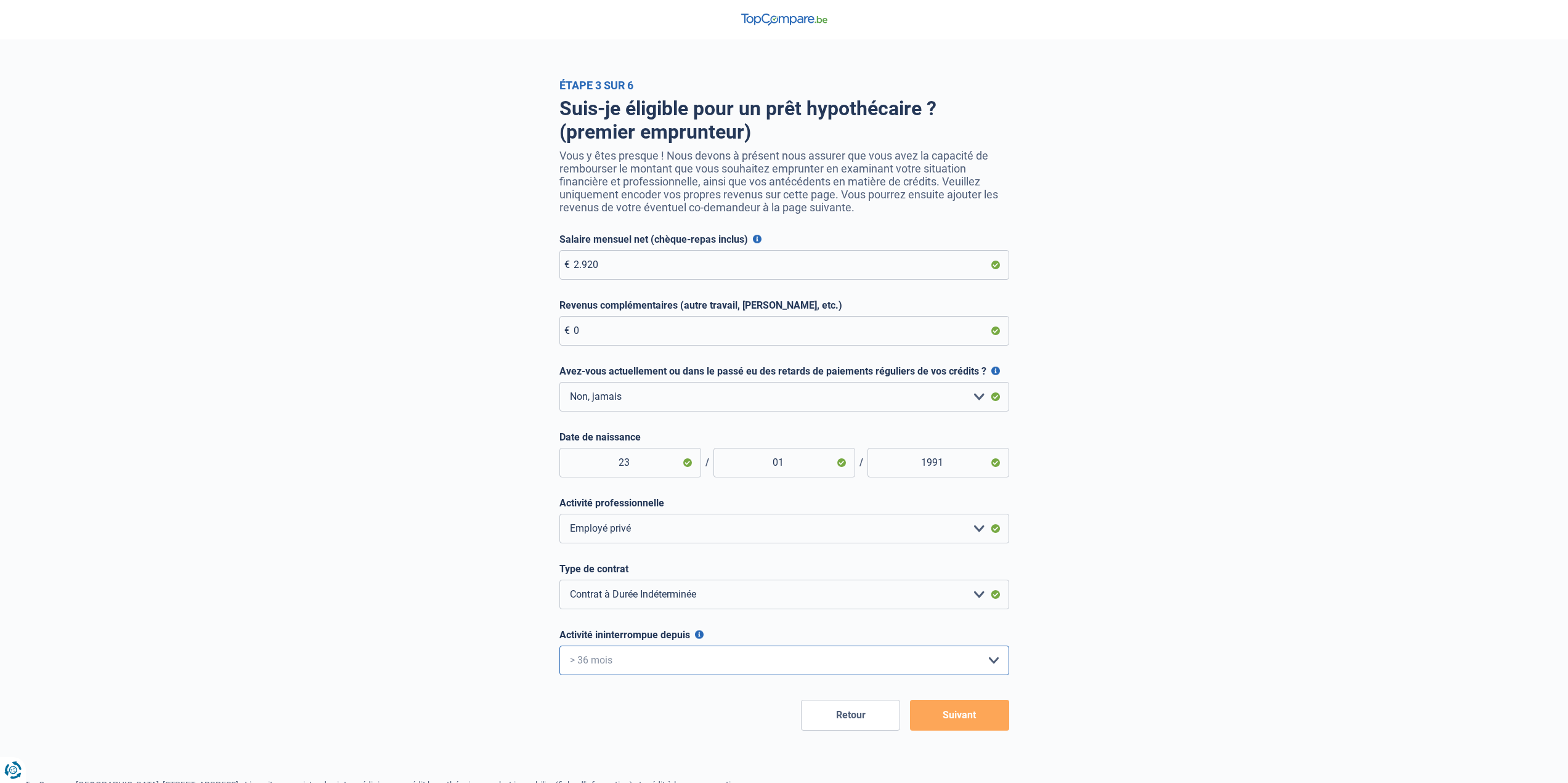
click at [560, 648] on select "< 6 mois 6 - 12 mois 12 - 24 mois 24 - 36 mois > 36 mois Veuillez sélectionner …" at bounding box center [784, 660] width 449 height 30
click at [971, 722] on button "Suivant" at bounding box center [959, 715] width 99 height 31
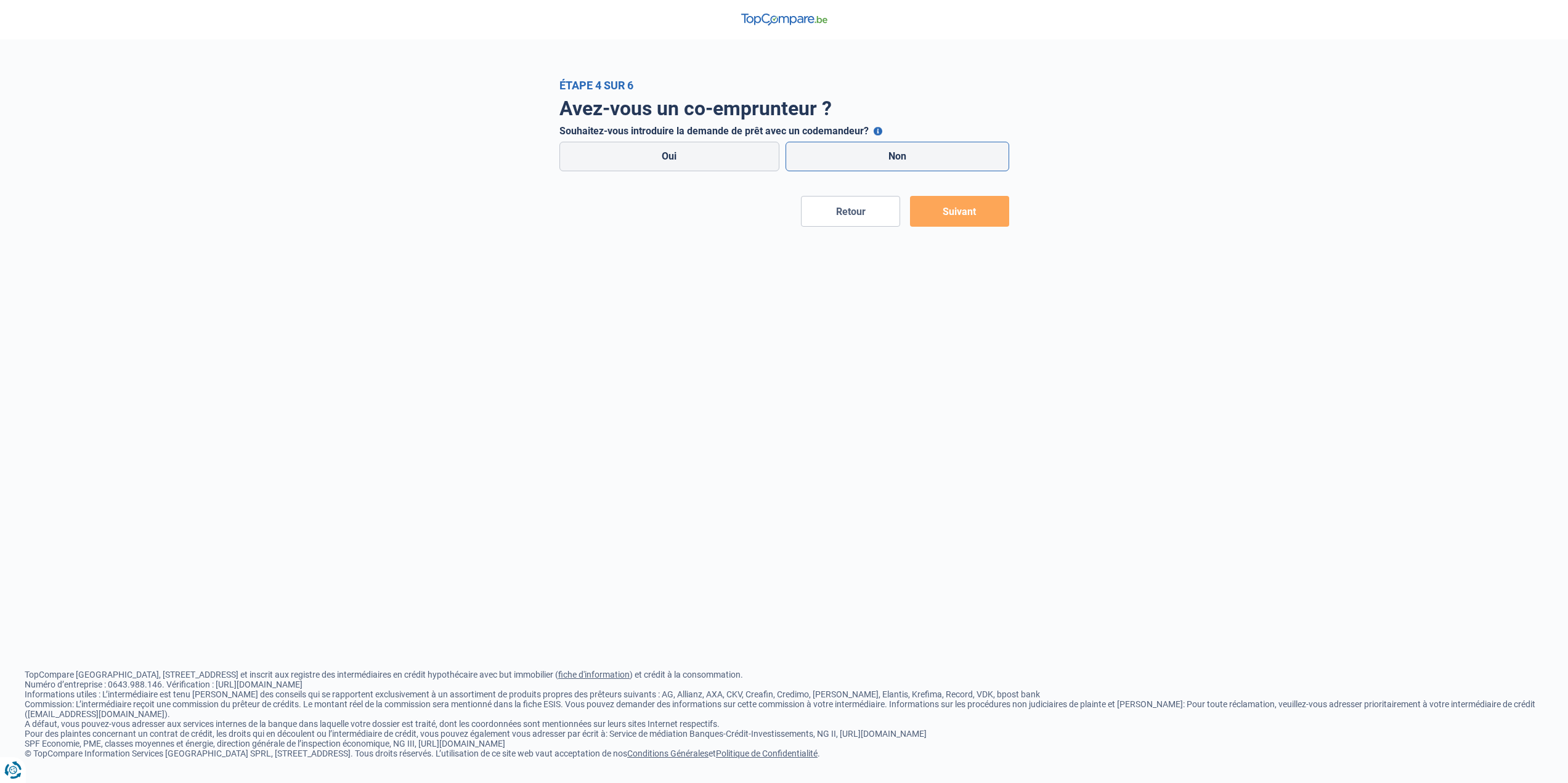
click at [894, 165] on label "Non" at bounding box center [897, 156] width 223 height 30
click at [894, 165] on input "Non" at bounding box center [897, 156] width 223 height 30
radio input "true"
click at [958, 210] on button "Suivant" at bounding box center [959, 212] width 99 height 31
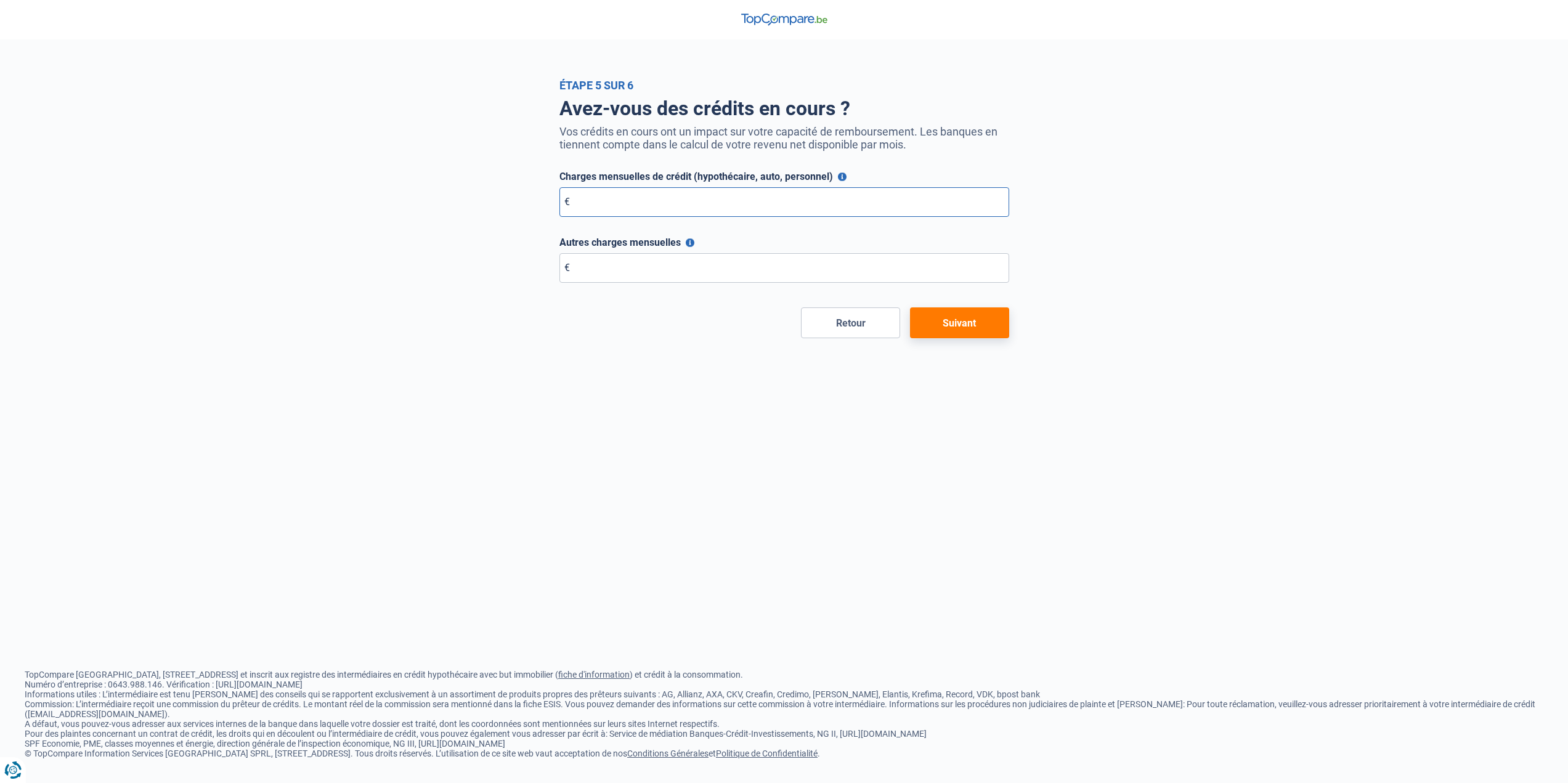
click at [719, 208] on input "Charges mensuelles de crédit (hypothécaire, auto, personnel)" at bounding box center [784, 202] width 449 height 30
type input "0"
click at [670, 277] on input "Autres charges mensuelles" at bounding box center [784, 268] width 449 height 30
type input "0"
click at [979, 324] on button "Suivant" at bounding box center [959, 323] width 99 height 31
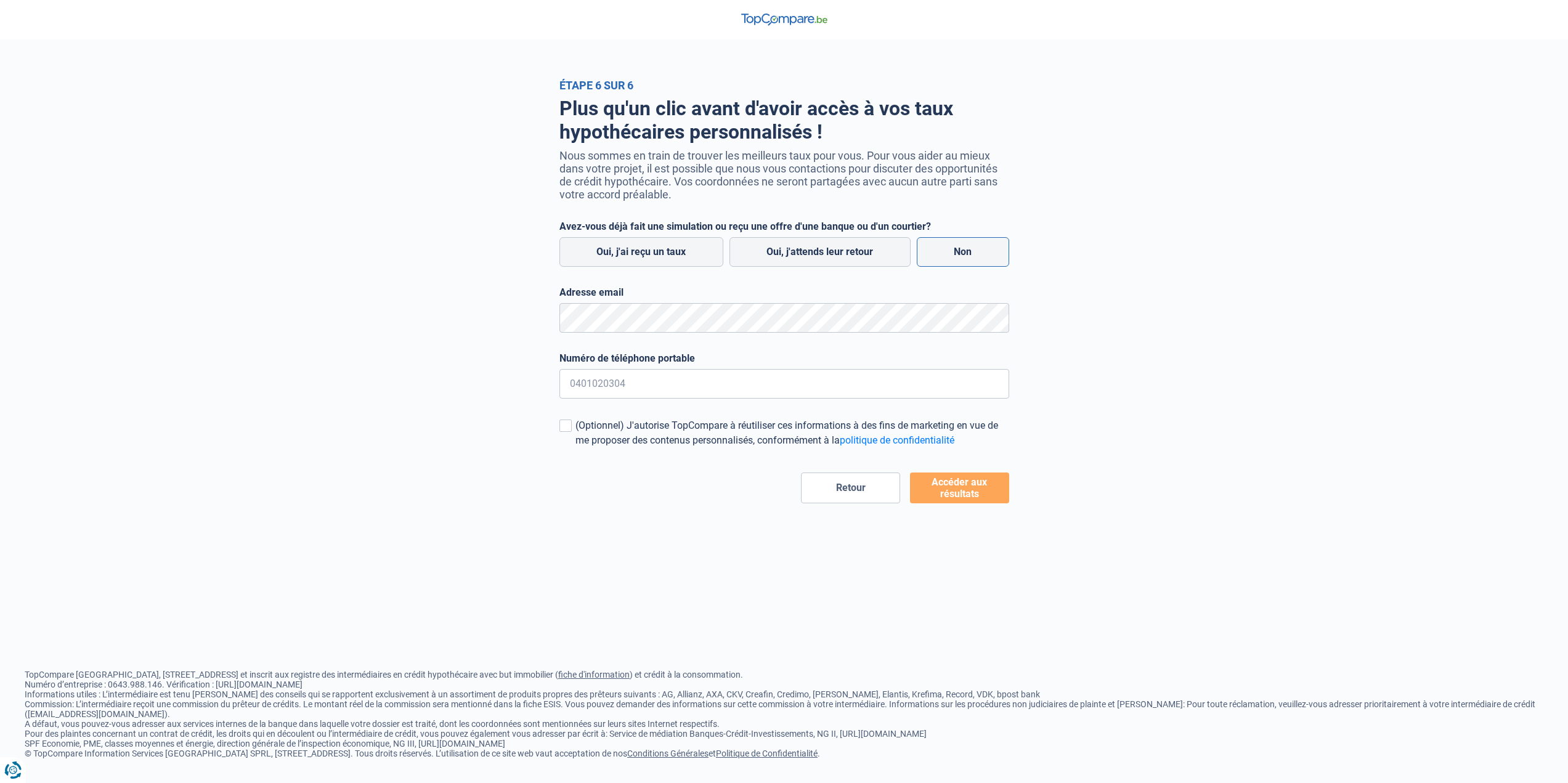
click at [964, 253] on label "Non" at bounding box center [963, 251] width 92 height 30
click at [964, 253] on input "Non" at bounding box center [963, 251] width 92 height 30
radio input "true"
click at [694, 383] on input "Numéro de téléphone portable" at bounding box center [784, 383] width 449 height 30
type input "0477448078"
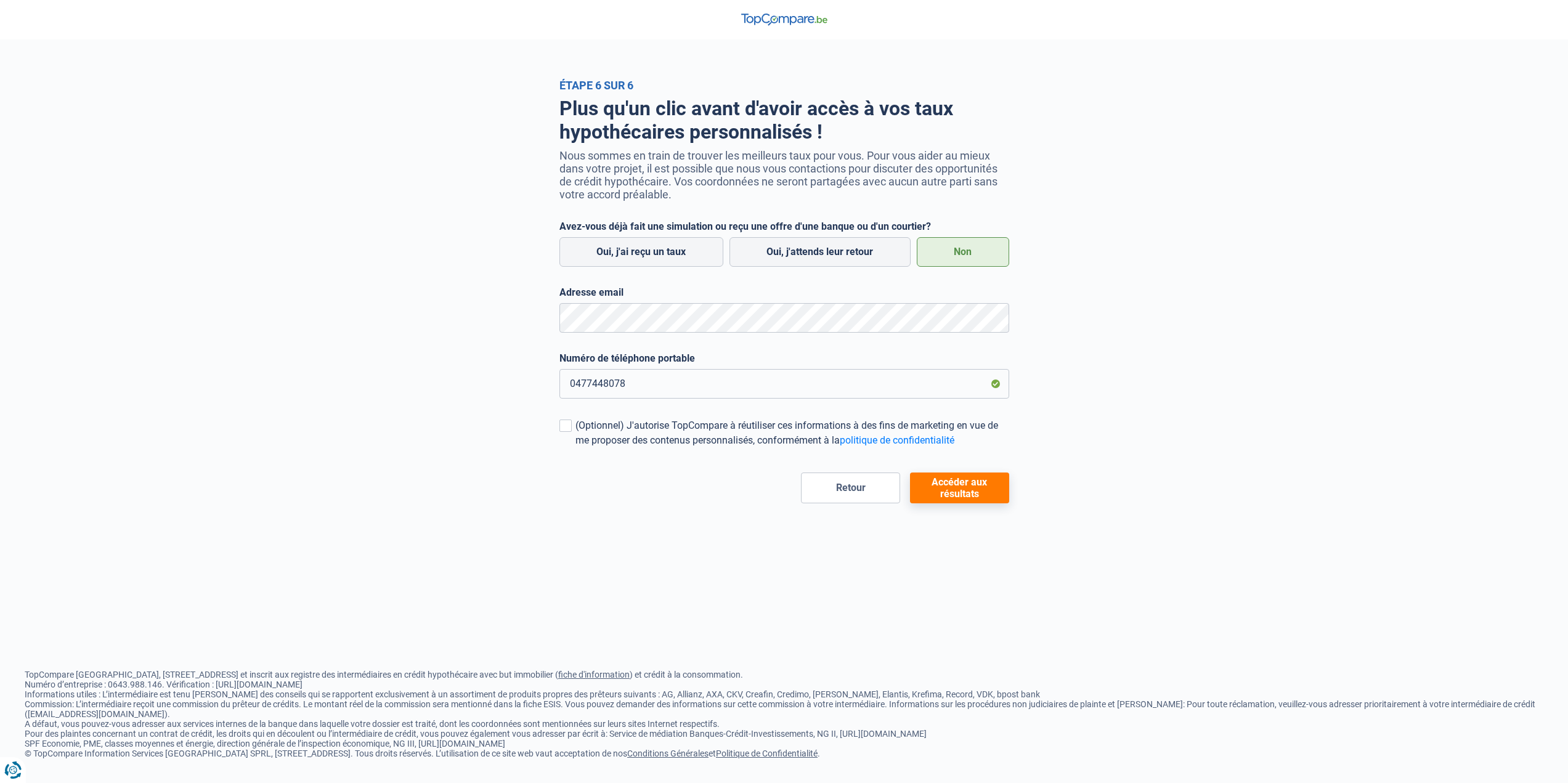
click at [966, 496] on button "Accéder aux résultats" at bounding box center [959, 488] width 99 height 31
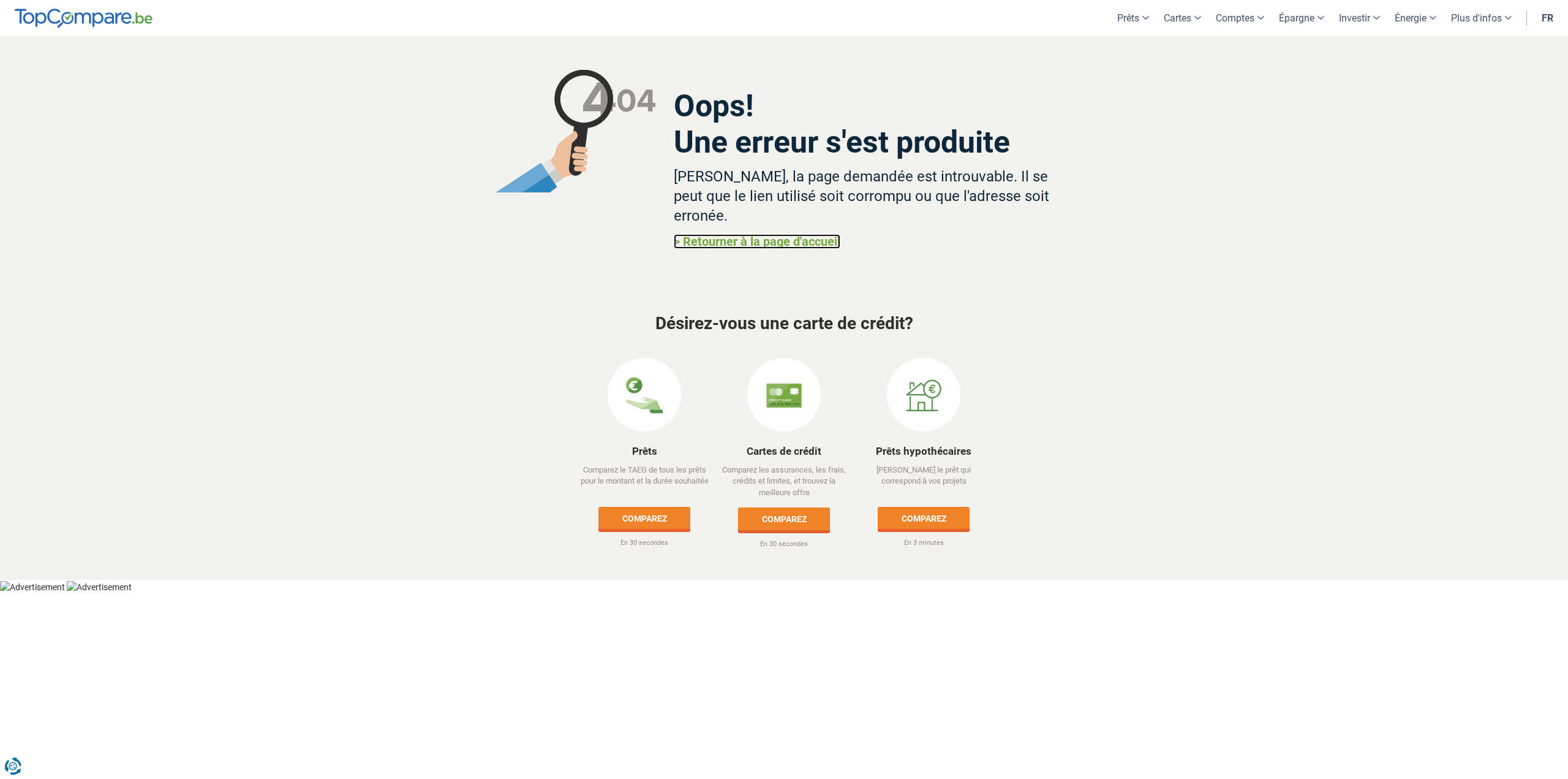
click at [735, 234] on link "> Retourner à la page d'accueil" at bounding box center [756, 241] width 166 height 14
